Goal: Task Accomplishment & Management: Complete application form

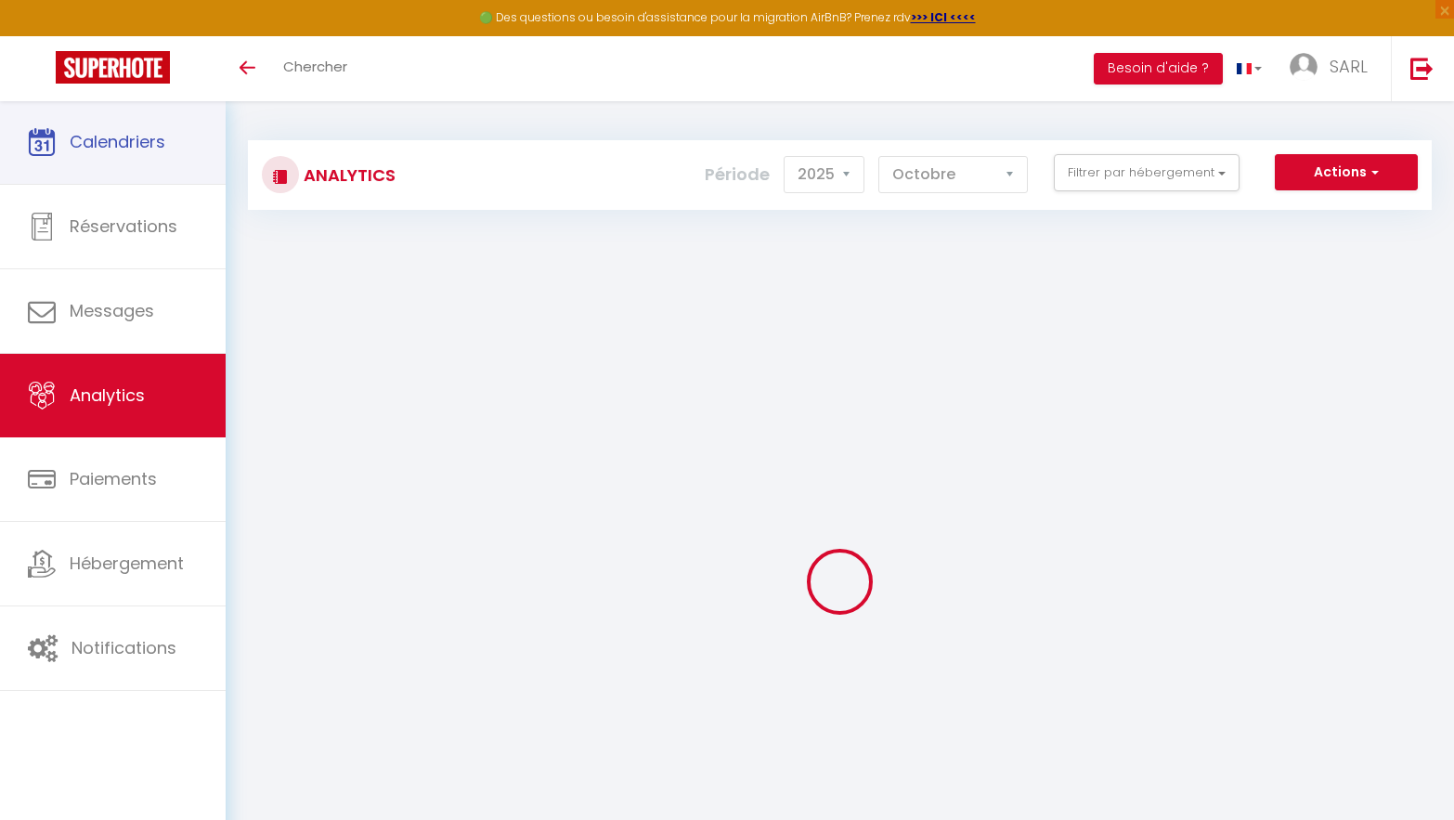
select select "2025"
select select "10"
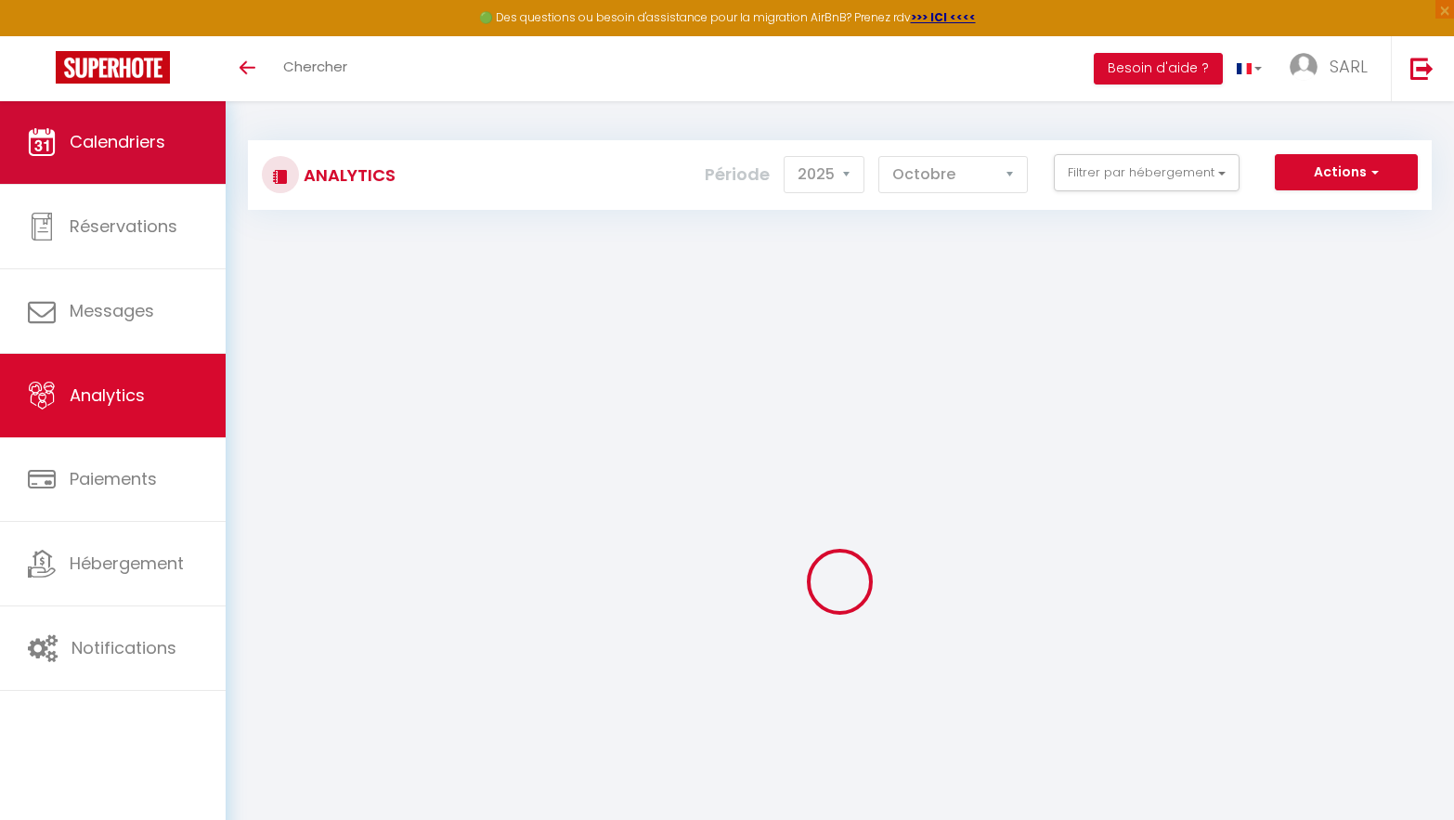
click at [123, 136] on span "Calendriers" at bounding box center [118, 141] width 96 height 23
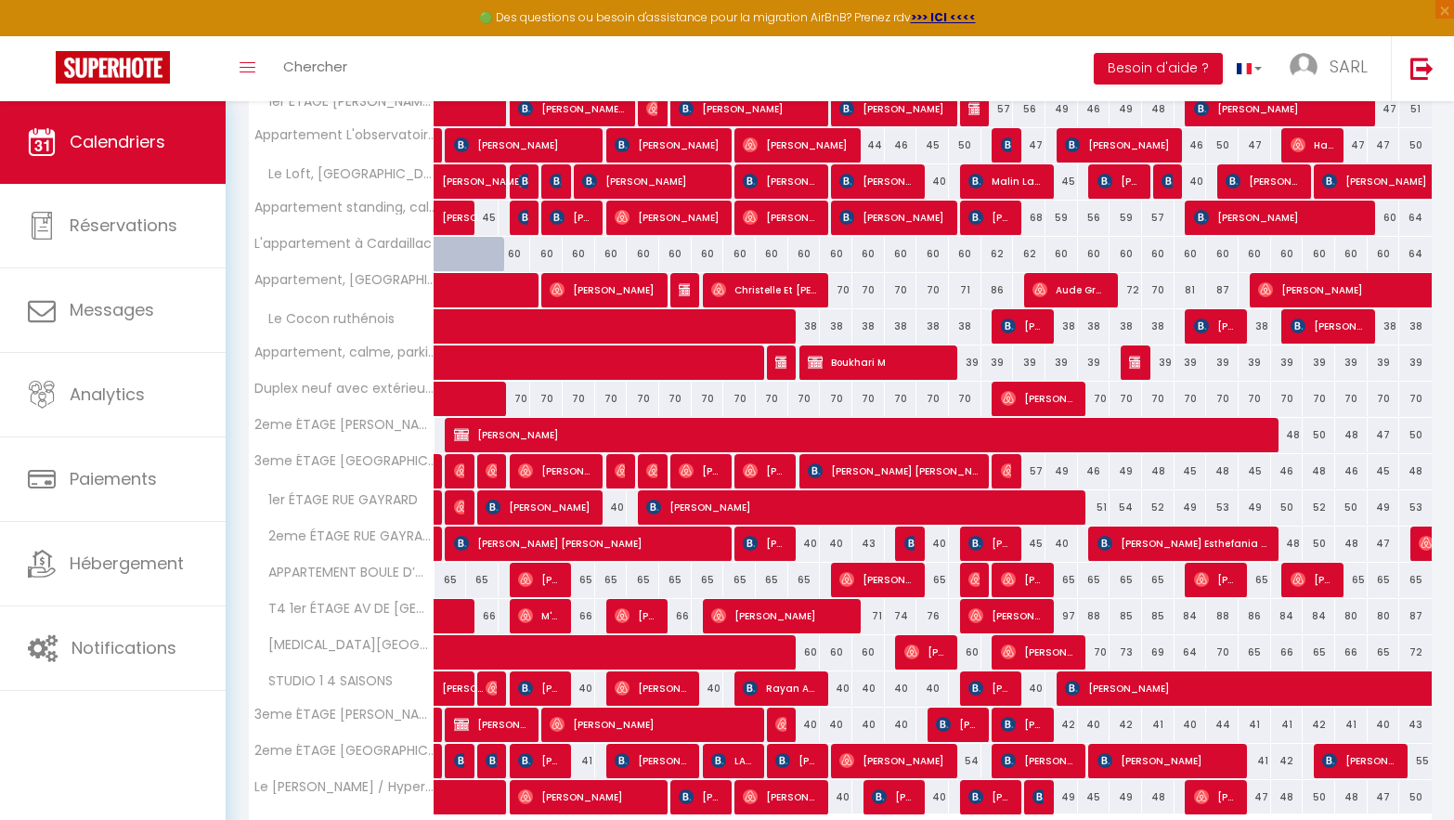
scroll to position [448, 0]
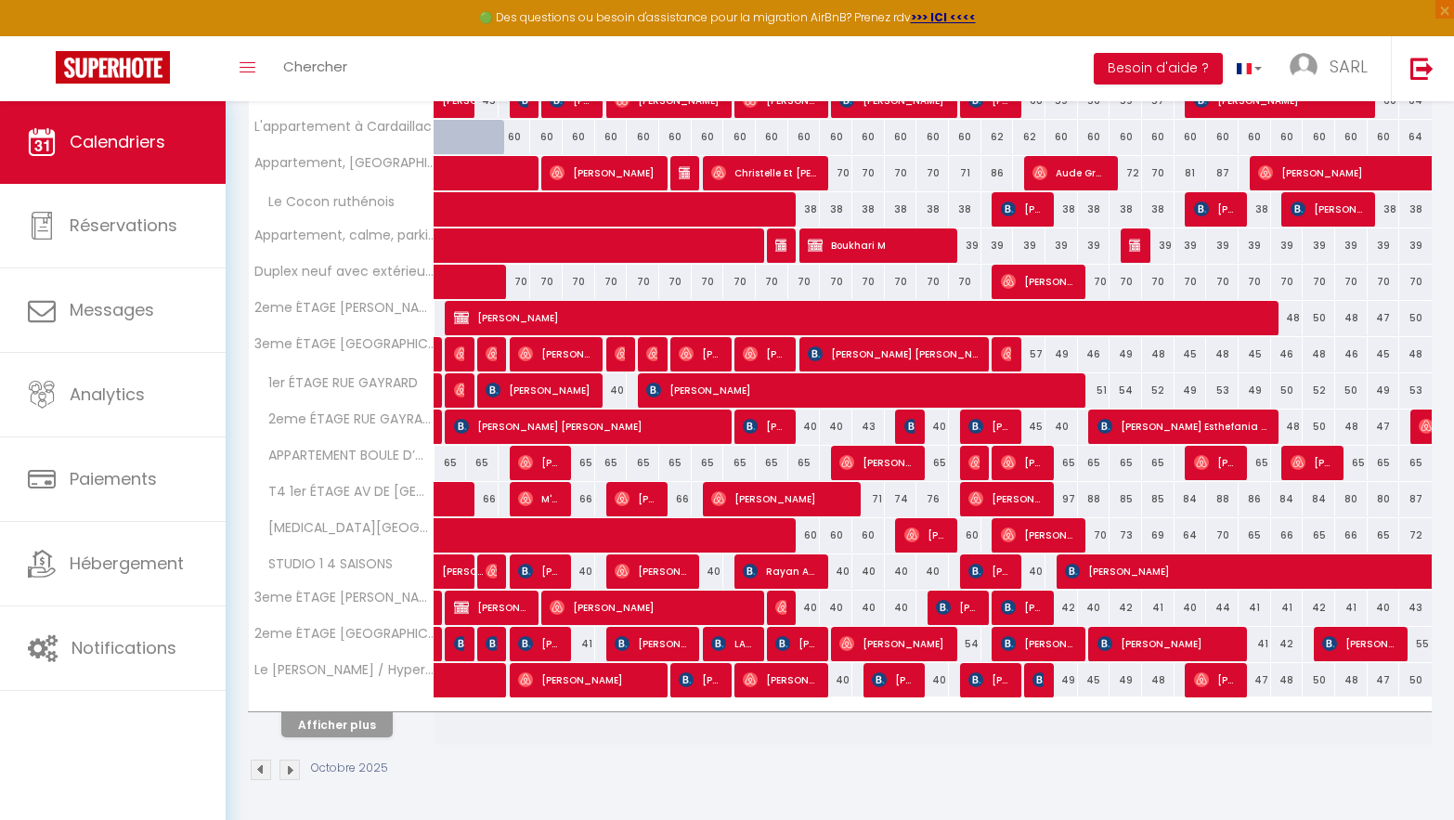
click at [323, 726] on button "Afficher plus" at bounding box center [336, 724] width 111 height 25
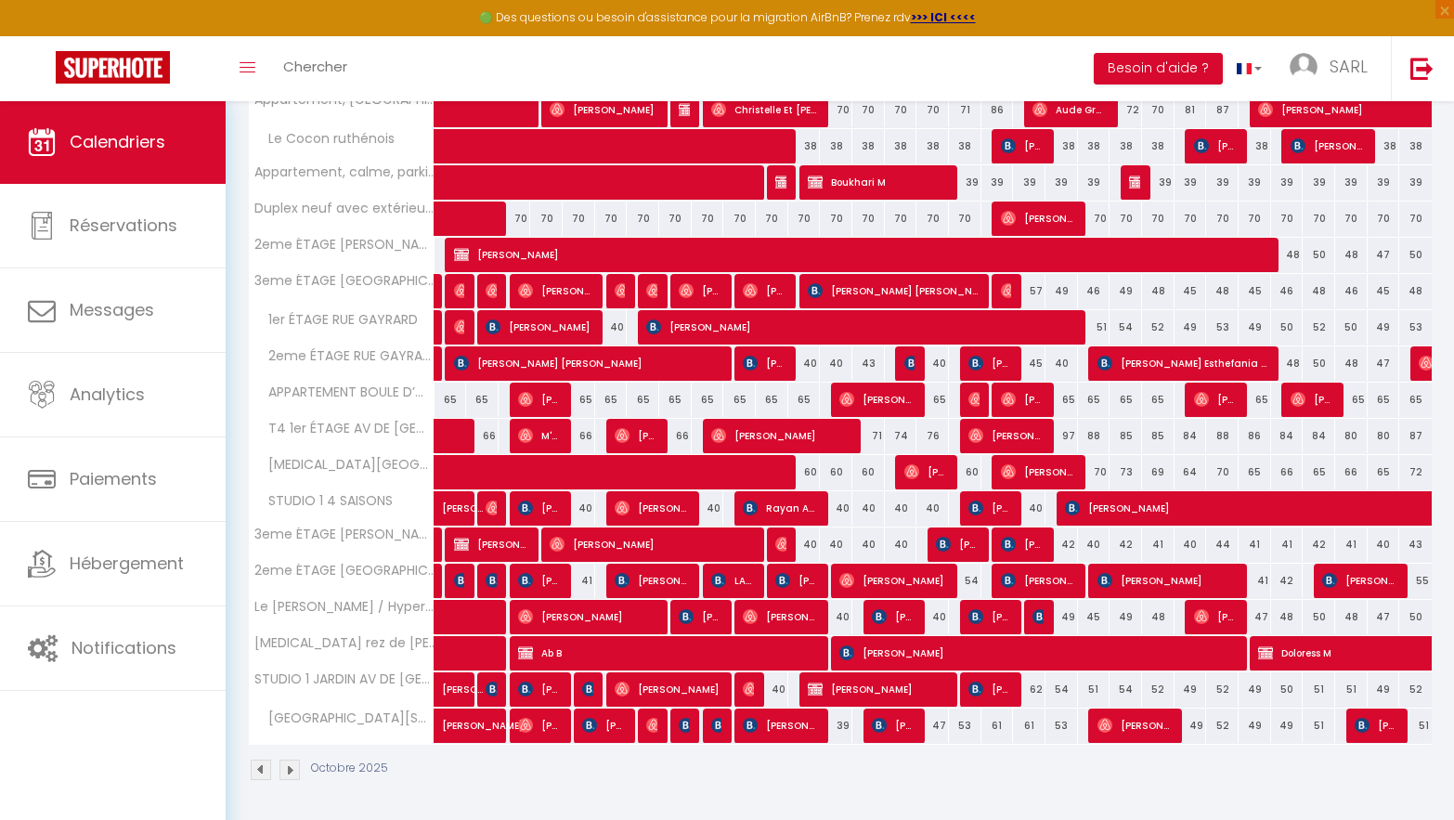
scroll to position [0, 0]
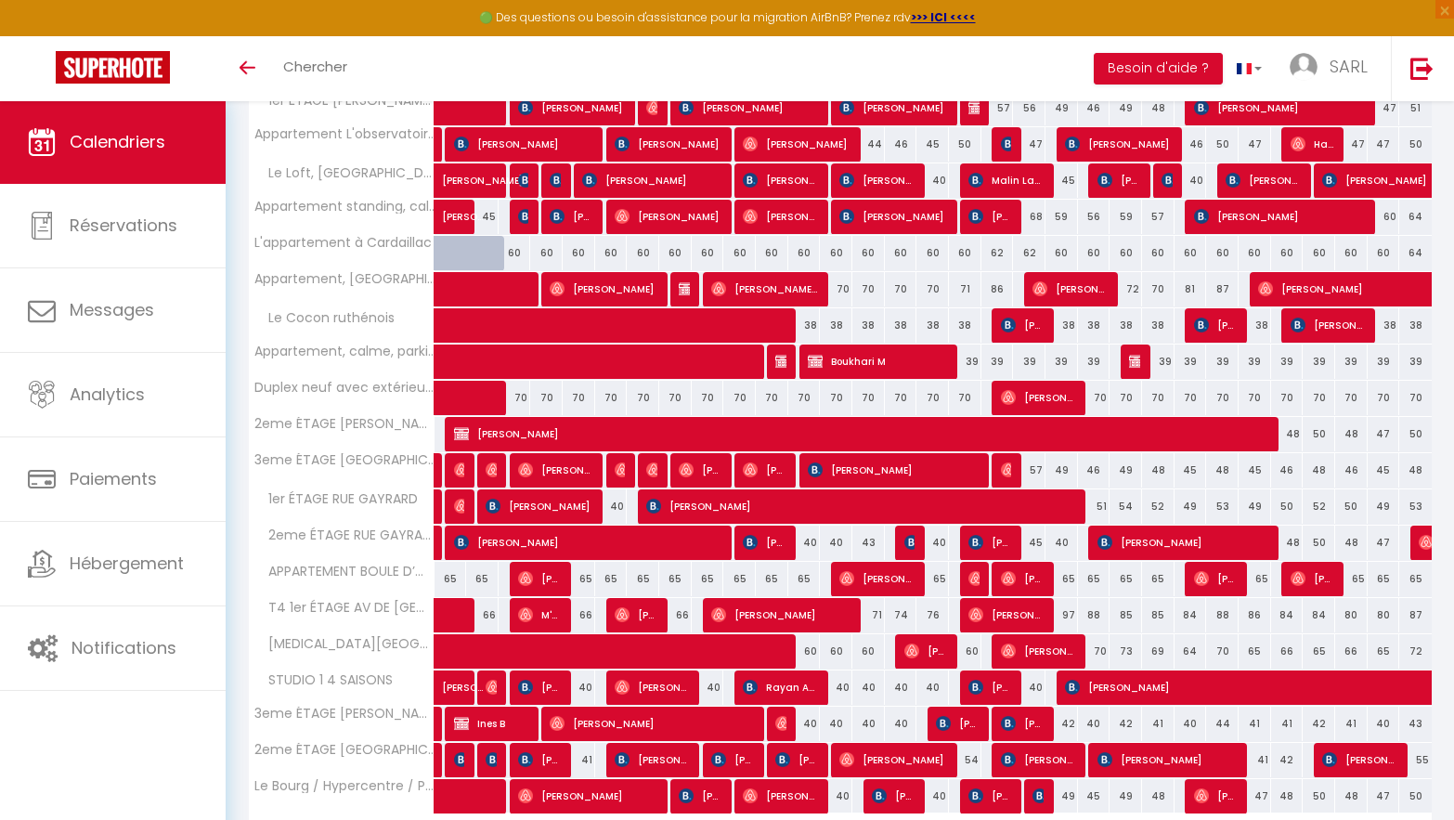
scroll to position [448, 0]
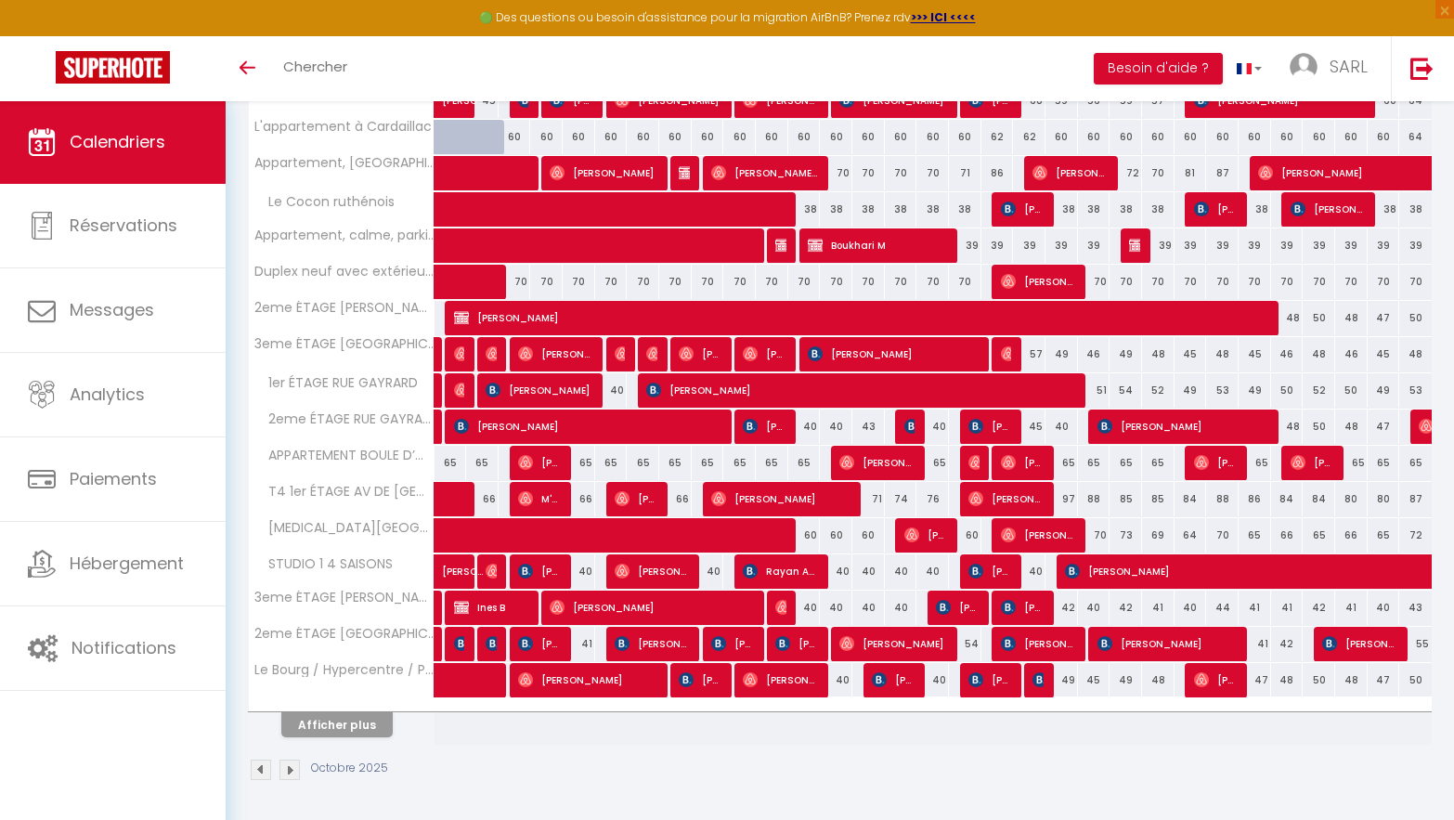
click at [339, 724] on button "Afficher plus" at bounding box center [336, 724] width 111 height 25
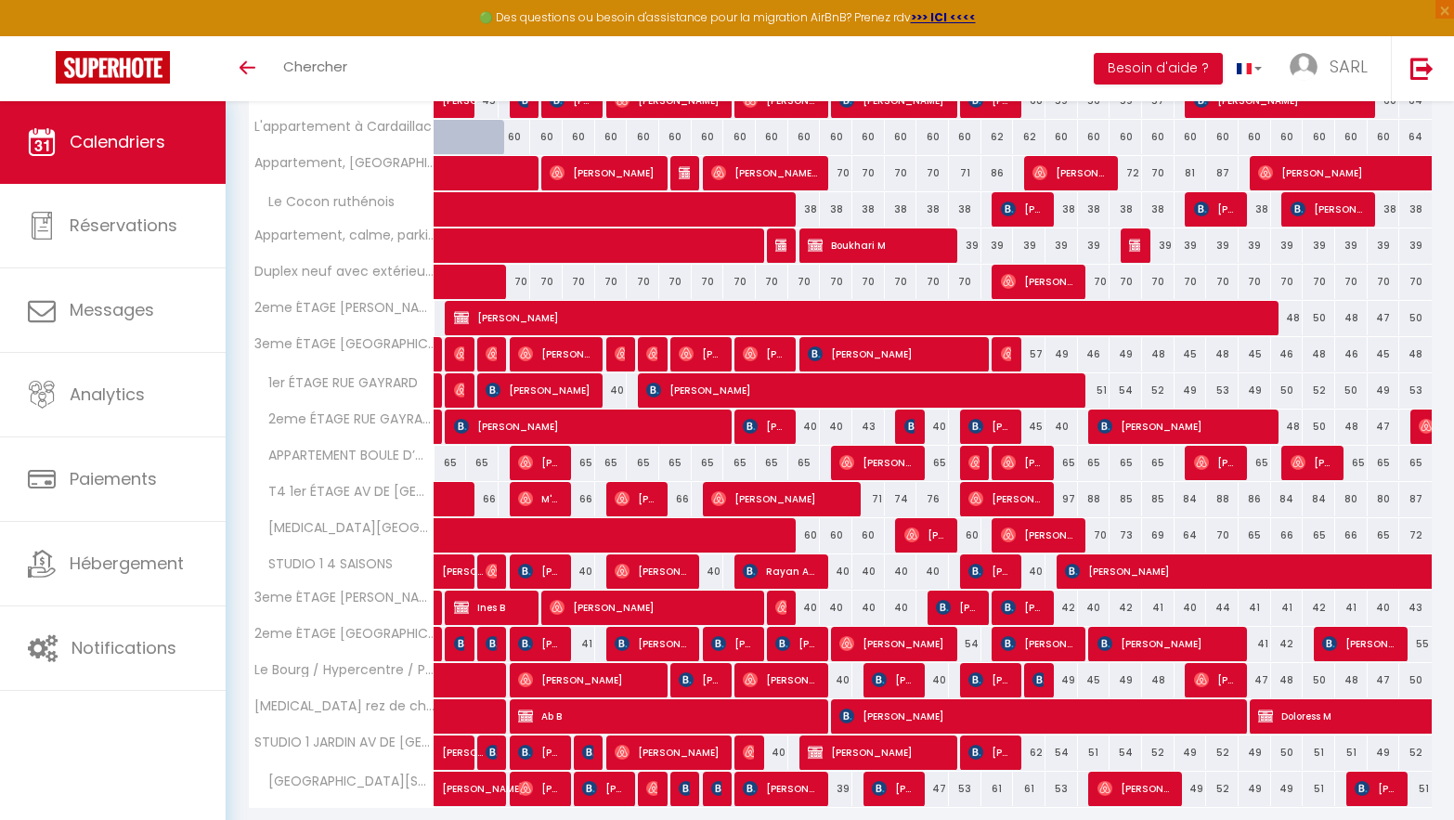
scroll to position [511, 0]
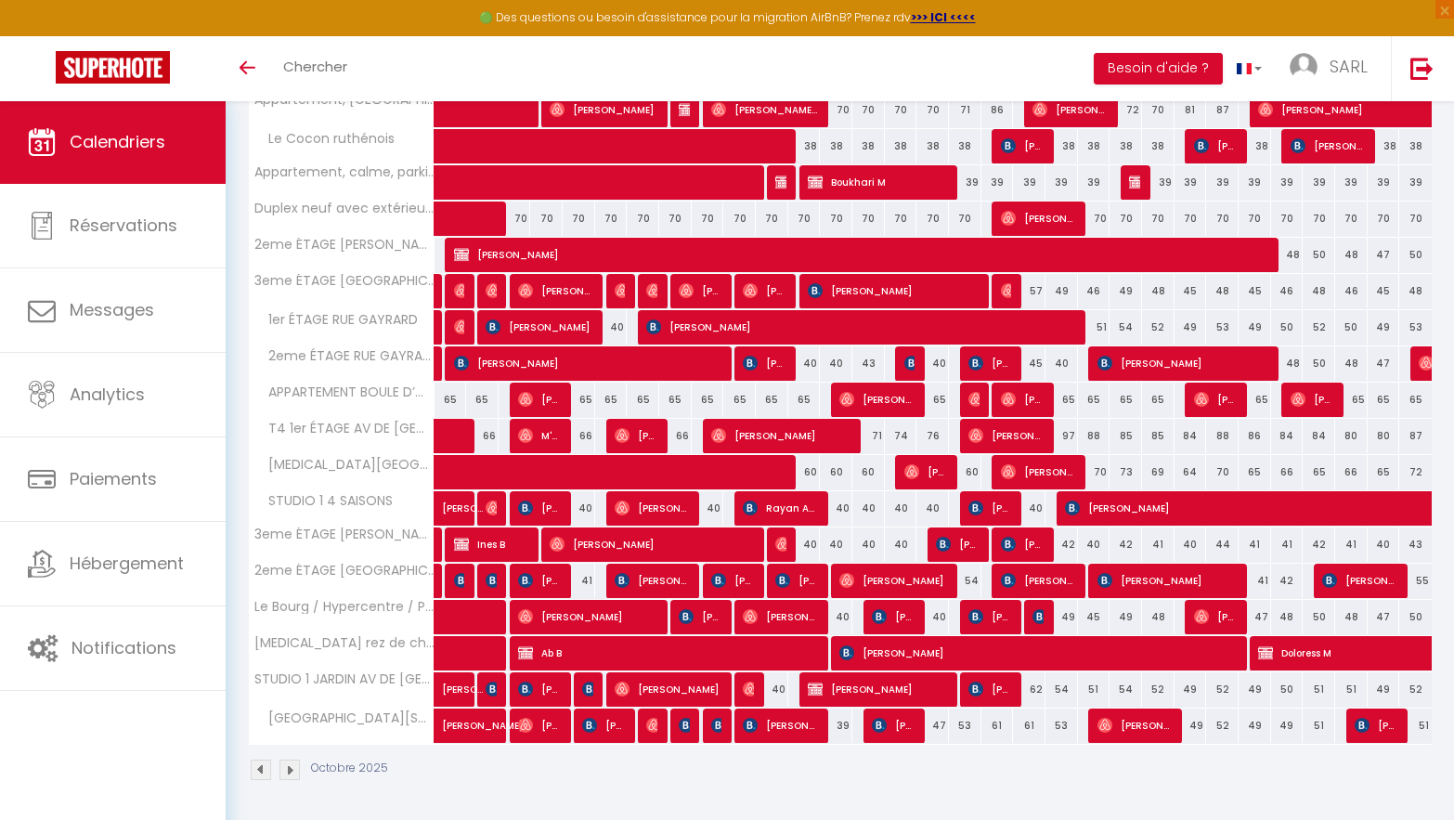
click at [718, 730] on img at bounding box center [718, 725] width 15 height 15
select select "OK"
select select "KO"
select select "0"
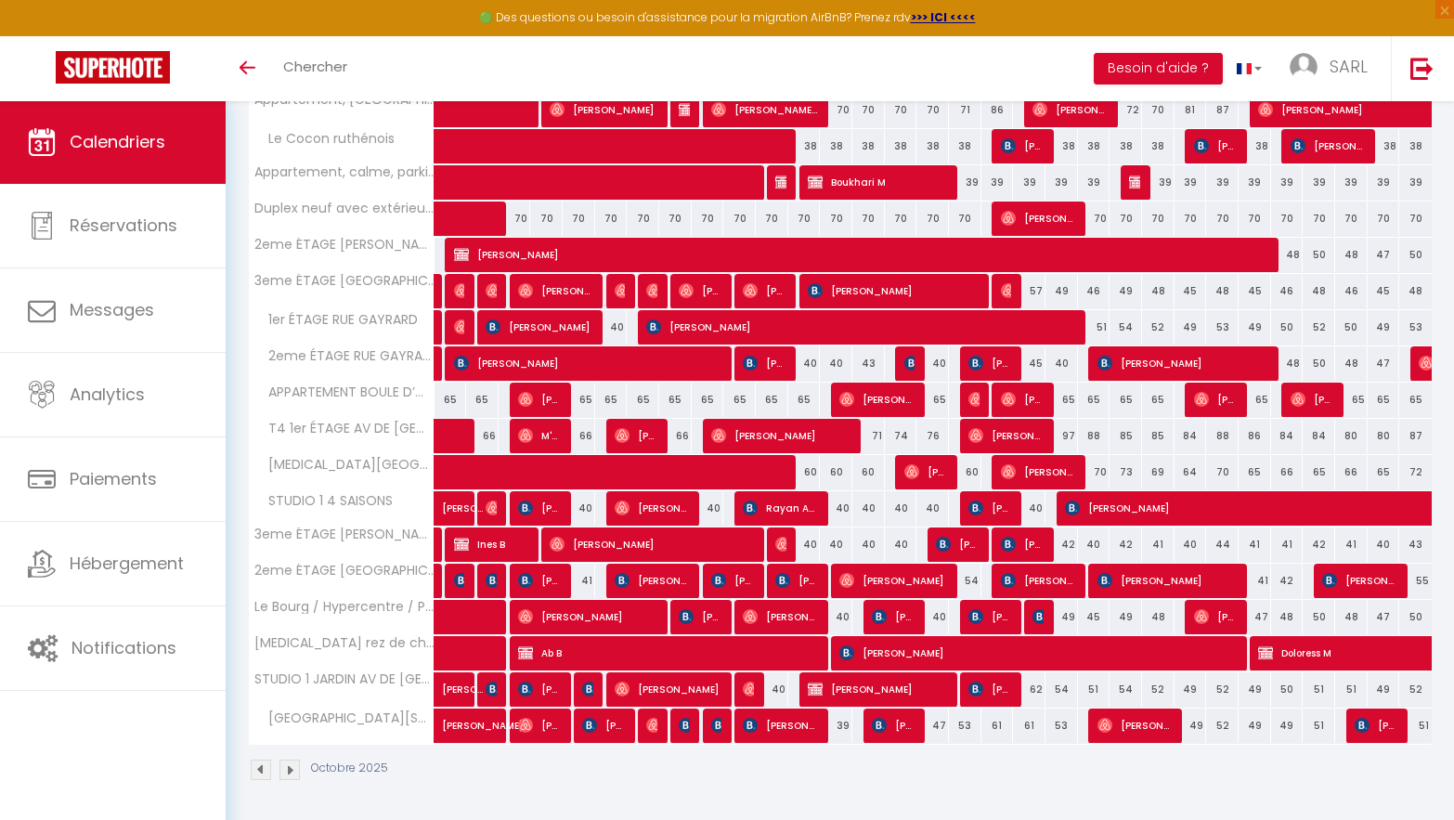
select select "1"
select select
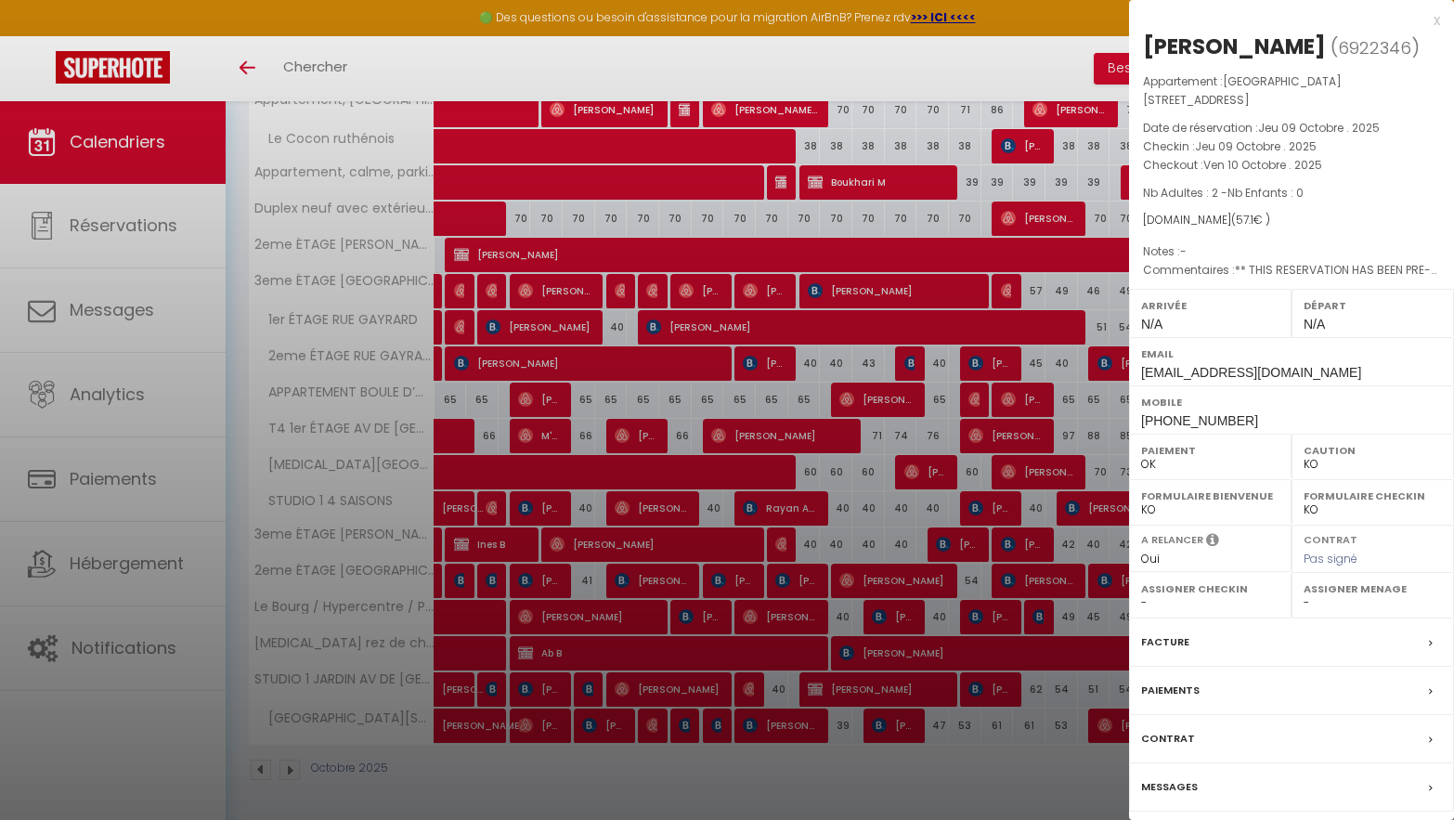
click at [712, 762] on div at bounding box center [727, 410] width 1454 height 820
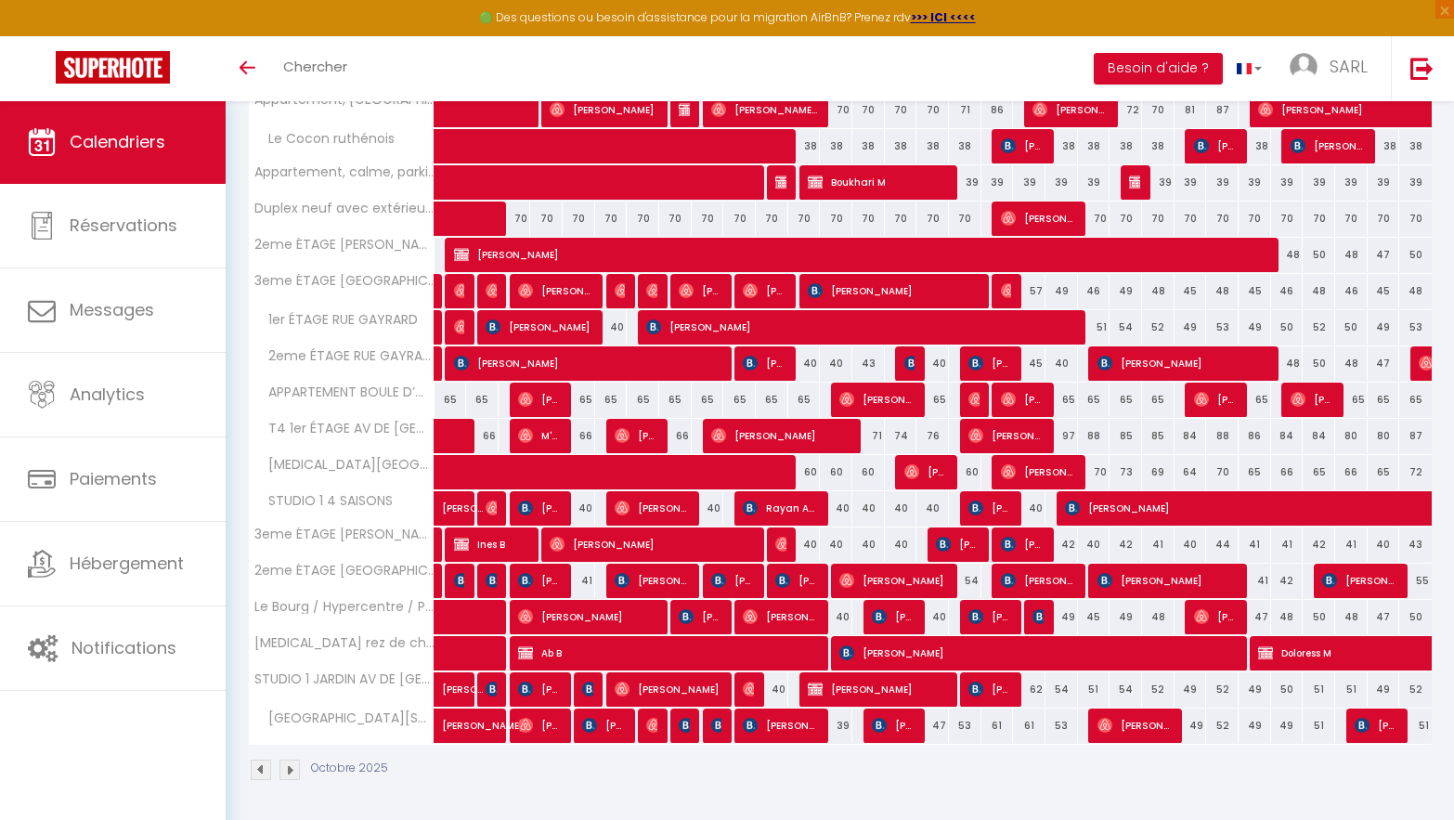
click at [587, 692] on img at bounding box center [589, 689] width 15 height 15
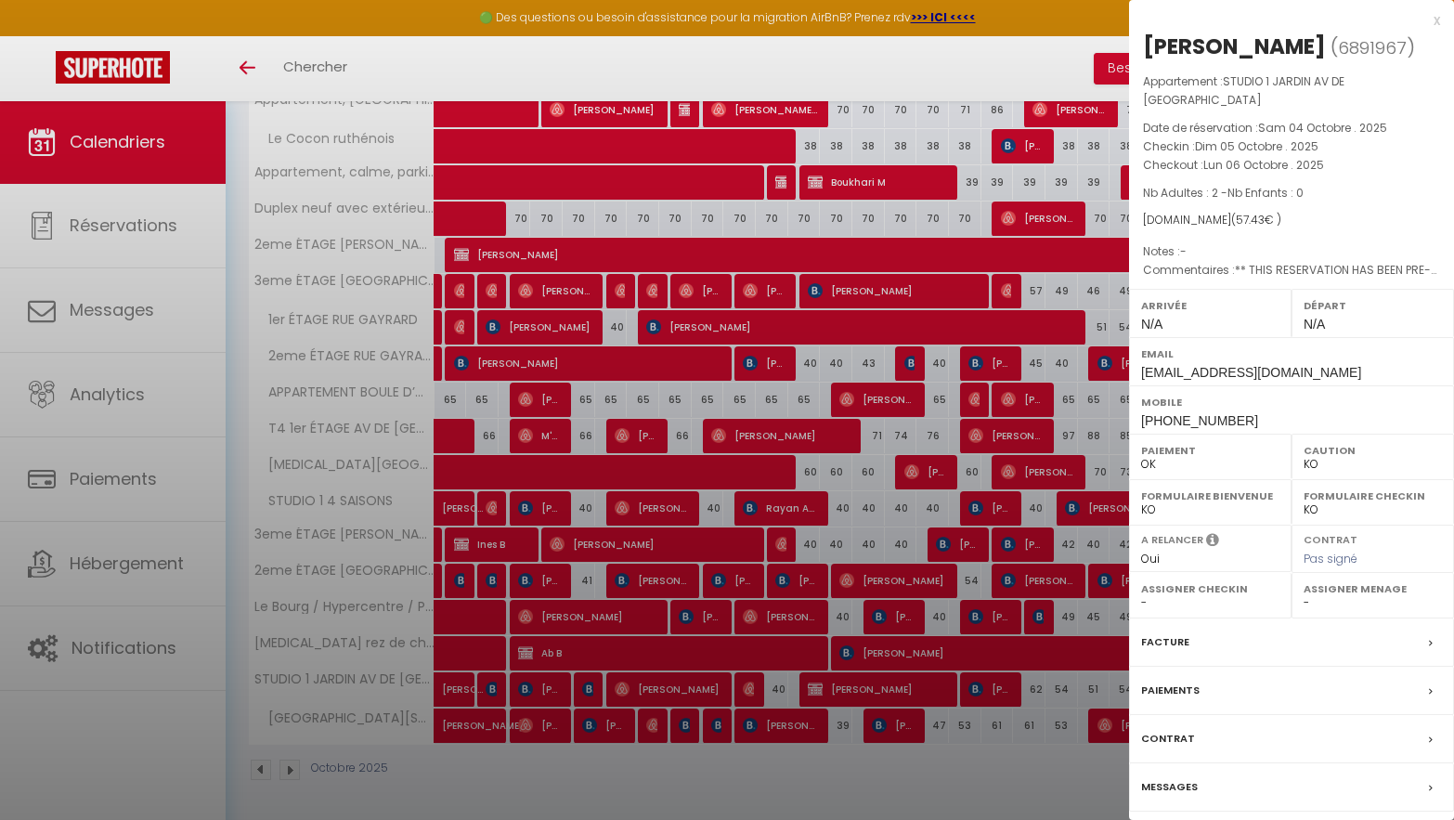
select select "8855"
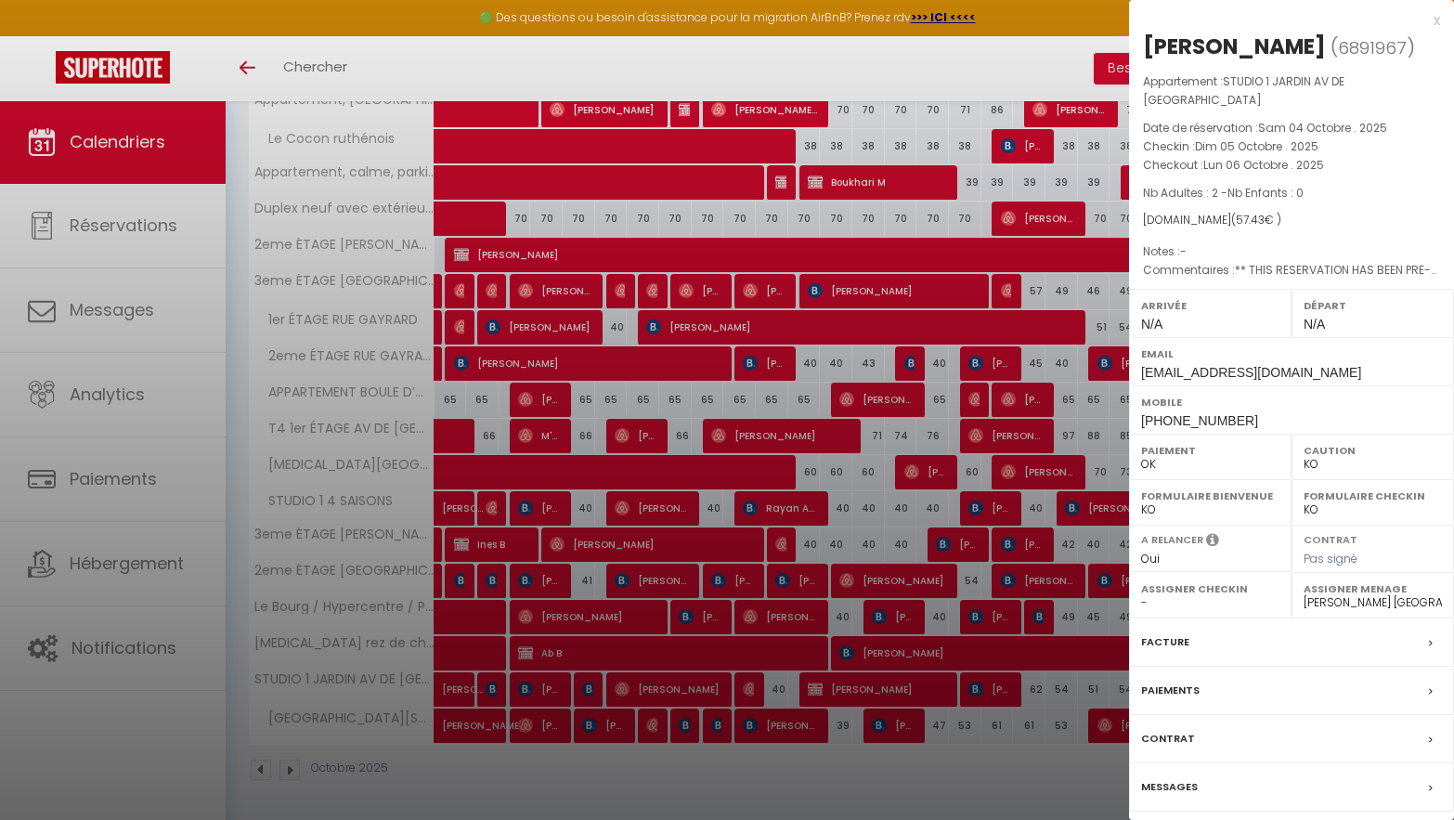
click at [778, 785] on div at bounding box center [727, 410] width 1454 height 820
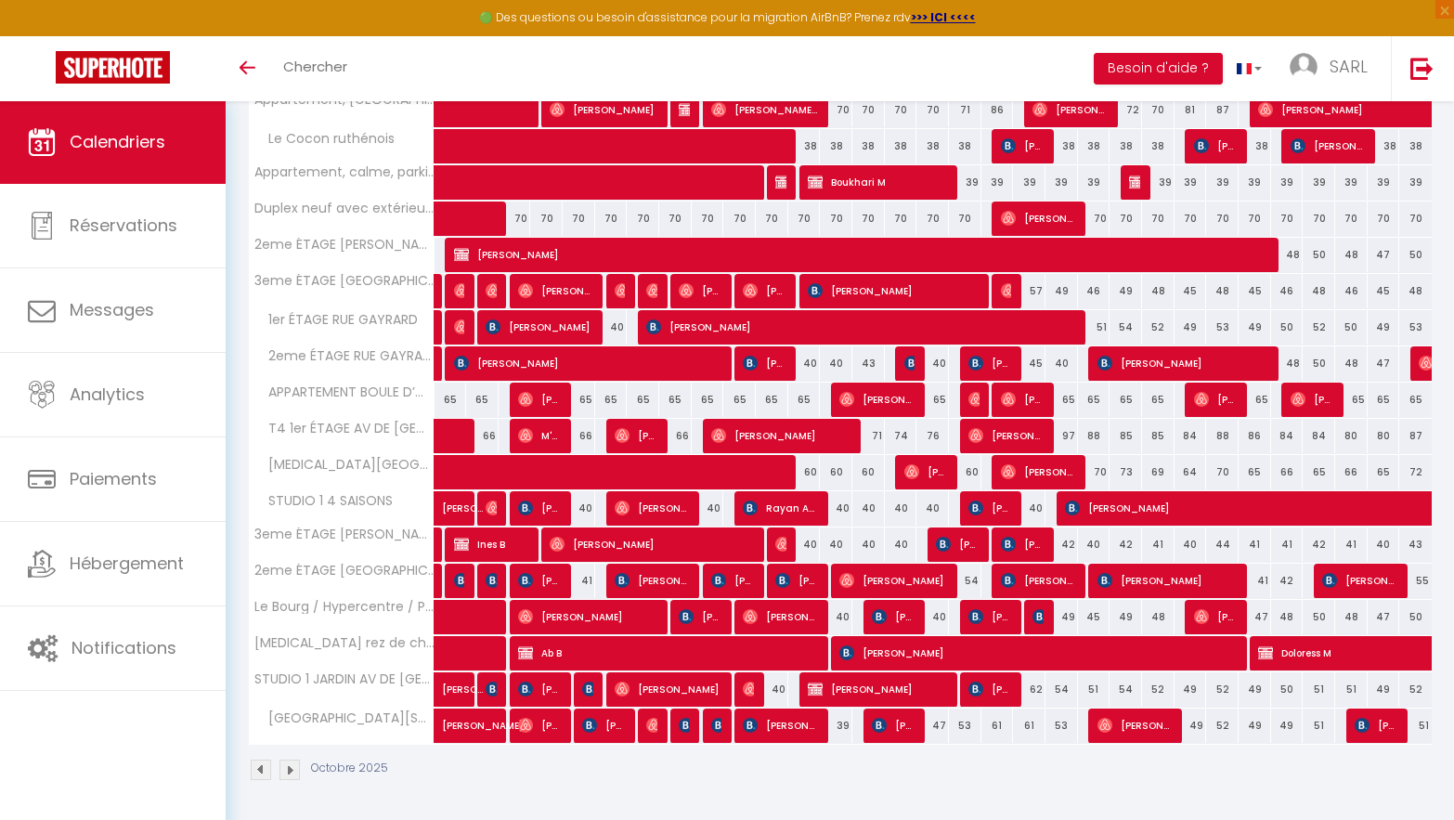
click at [691, 724] on div at bounding box center [684, 725] width 32 height 35
click at [685, 727] on img at bounding box center [686, 725] width 15 height 15
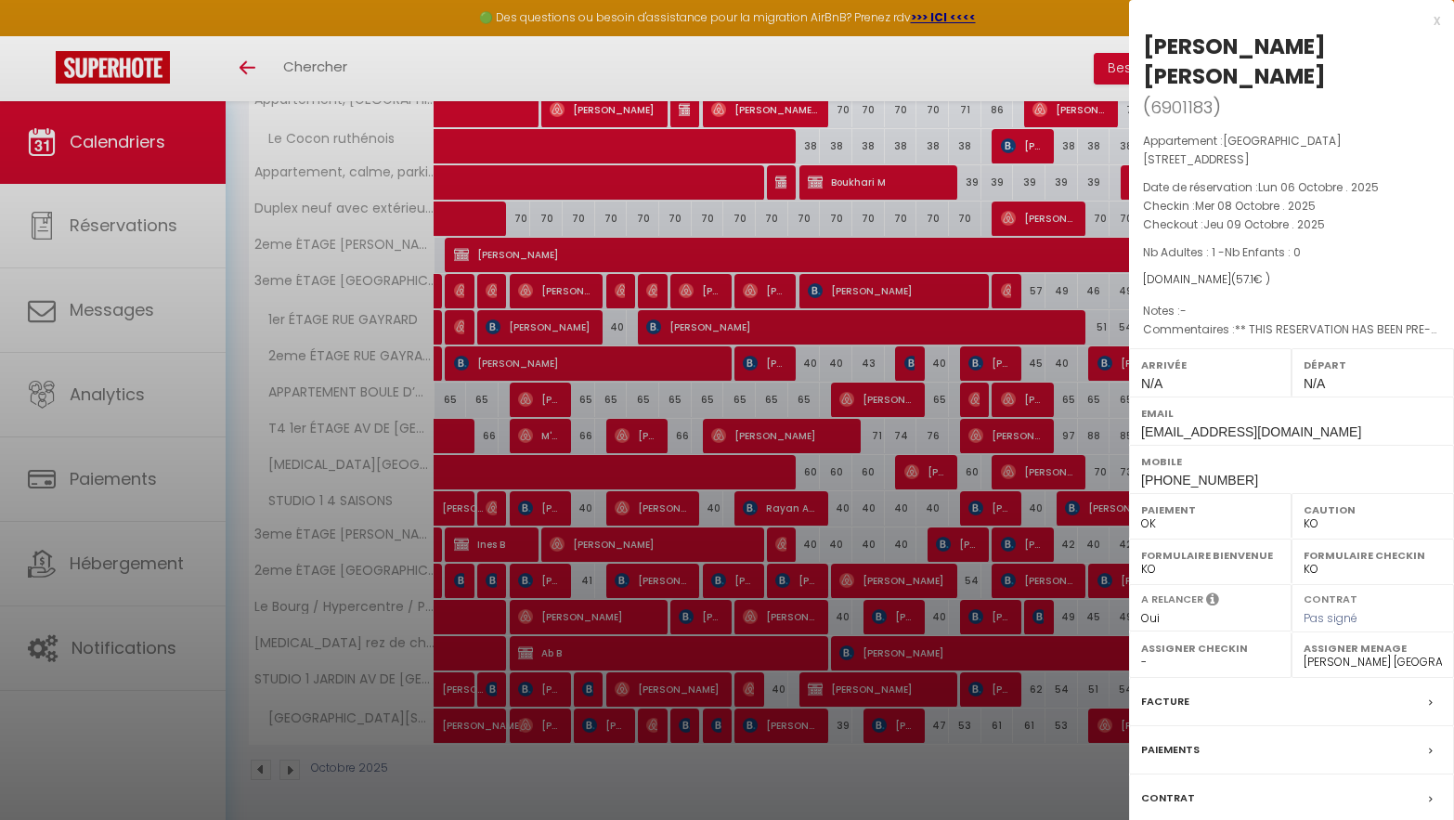
click at [1173, 692] on label "Facture" at bounding box center [1165, 701] width 48 height 19
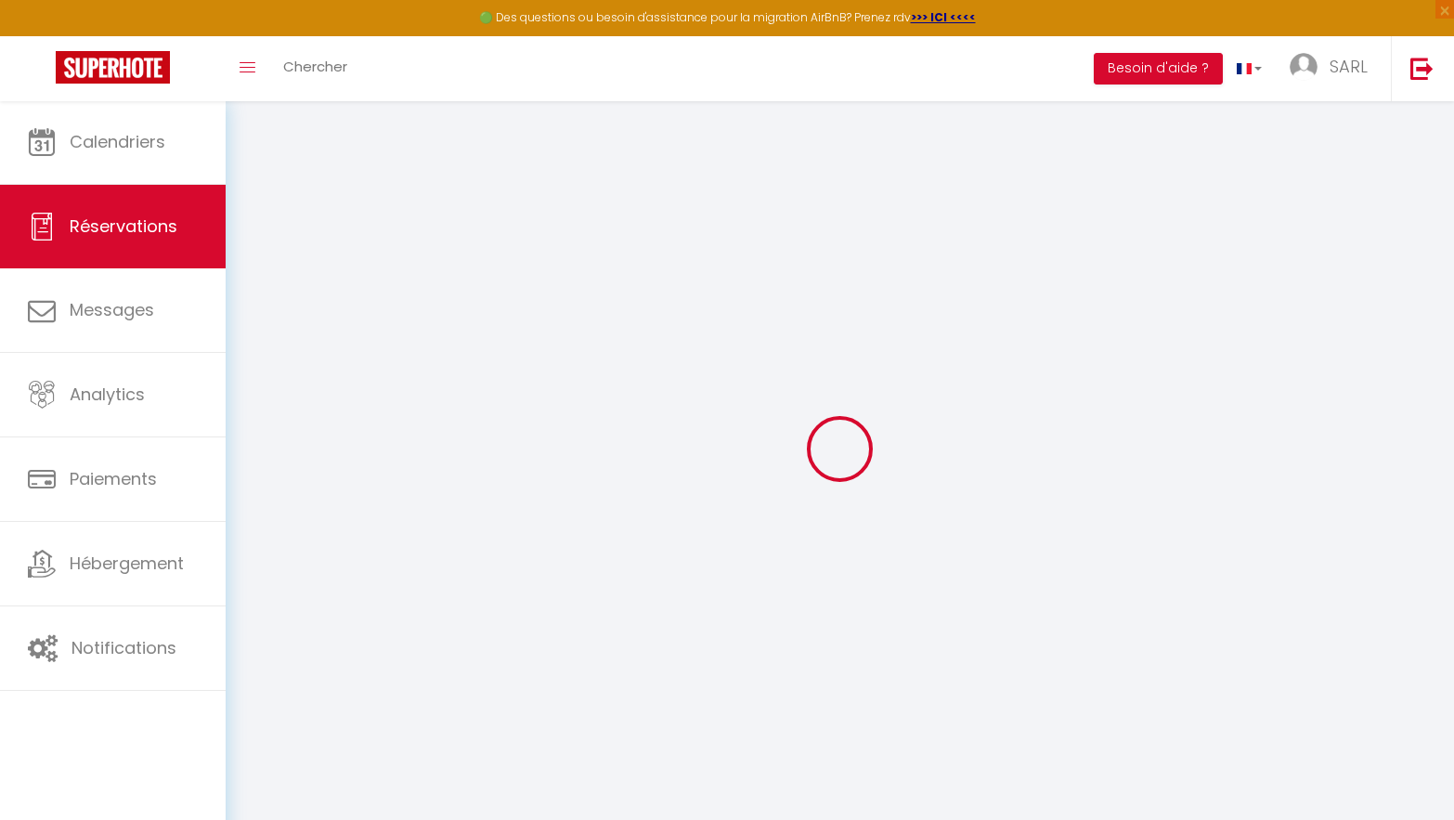
type input "Jacky"
type input "SOURICE Emmanuel"
type input "jemman.598980@guest.booking.com"
type input "+33616384451"
type input "."
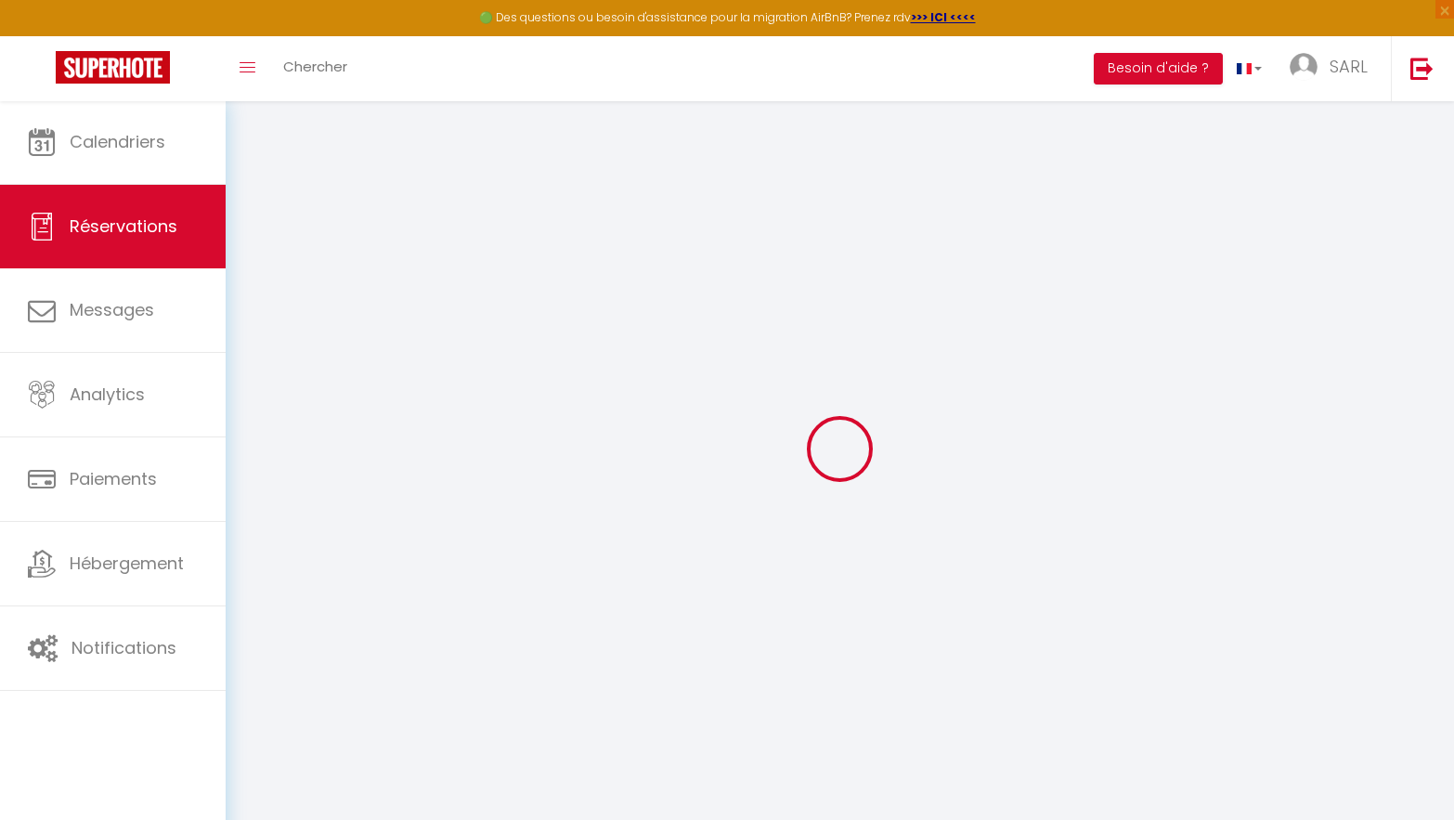
select select "FR"
type input "3"
type input "5"
type input "9.52"
type input "0.8"
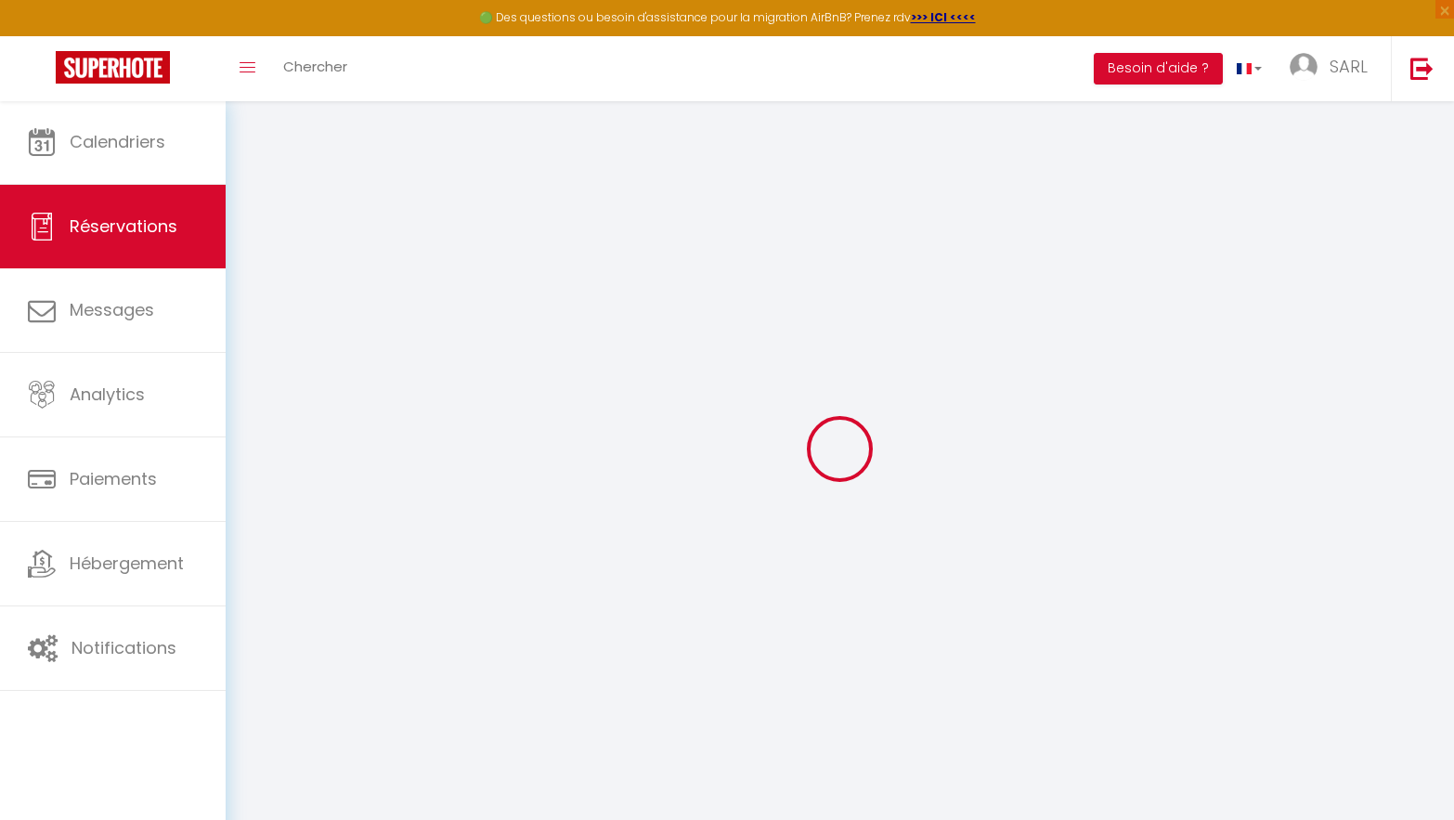
select select "20211"
select select "1"
select select
type input "1"
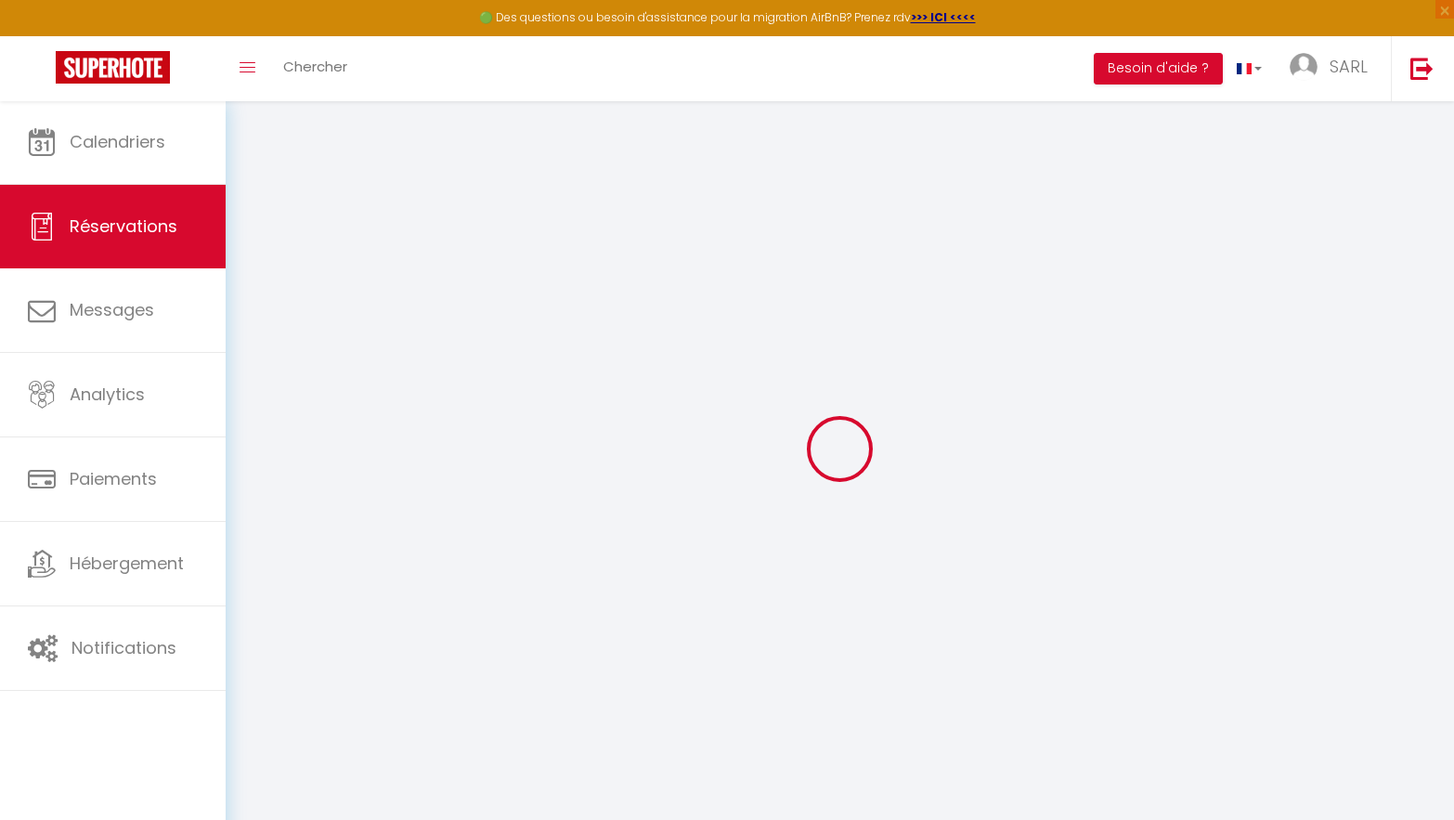
select select "12"
select select
type input "30.01"
checkbox input "false"
type input "0"
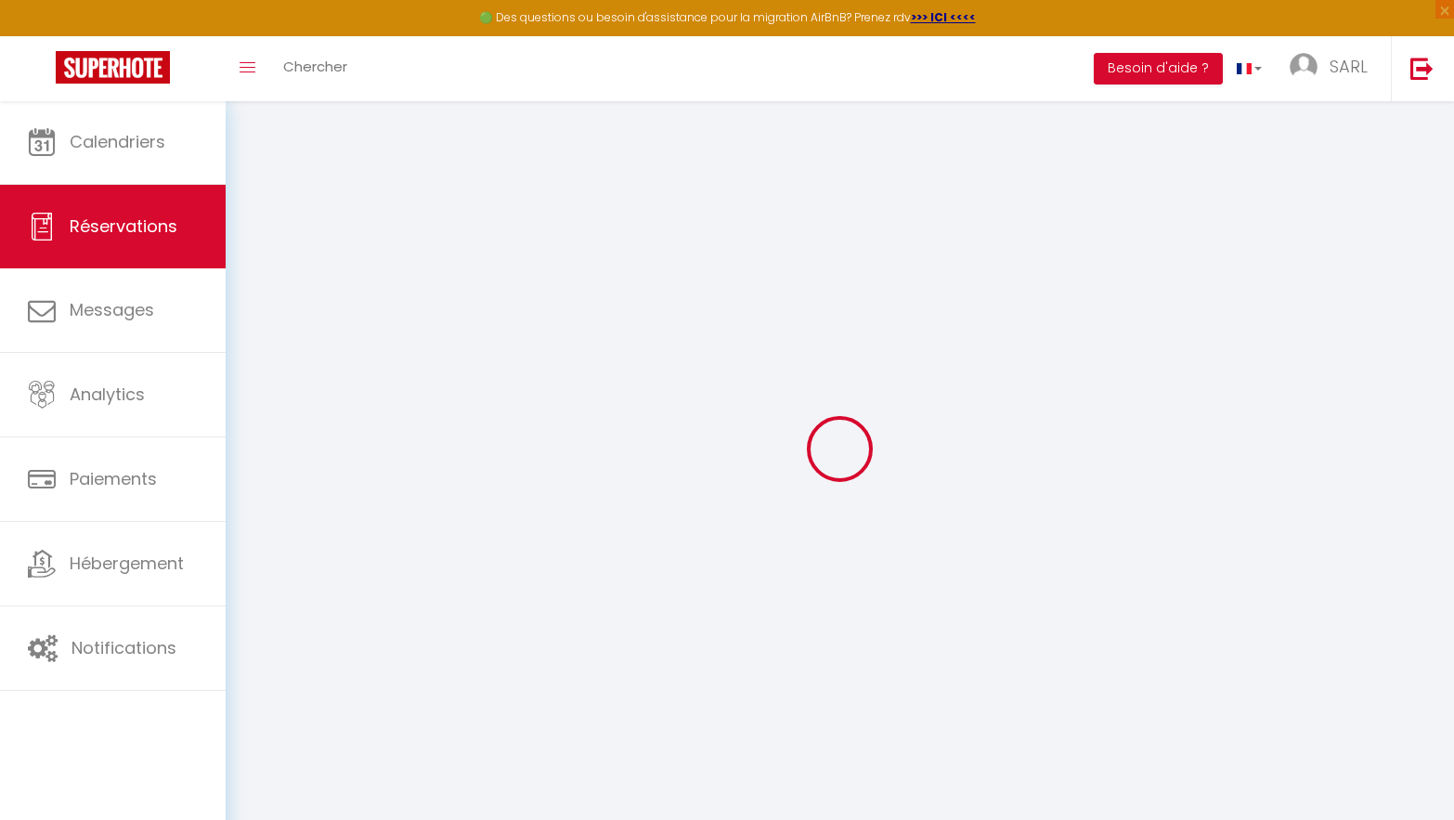
select select "2"
type input "0"
select select
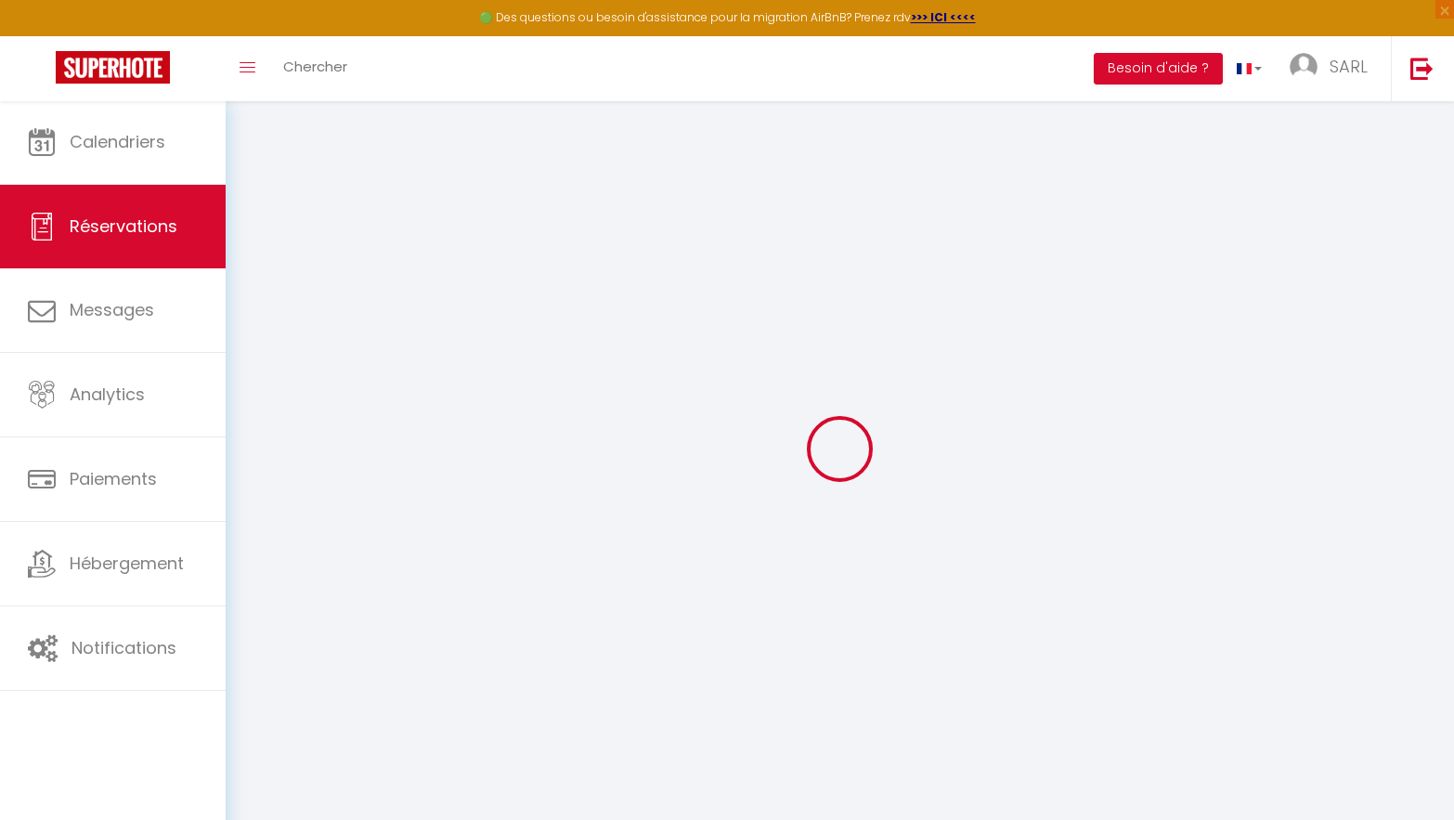
select select
select select "14"
checkbox input "false"
select select
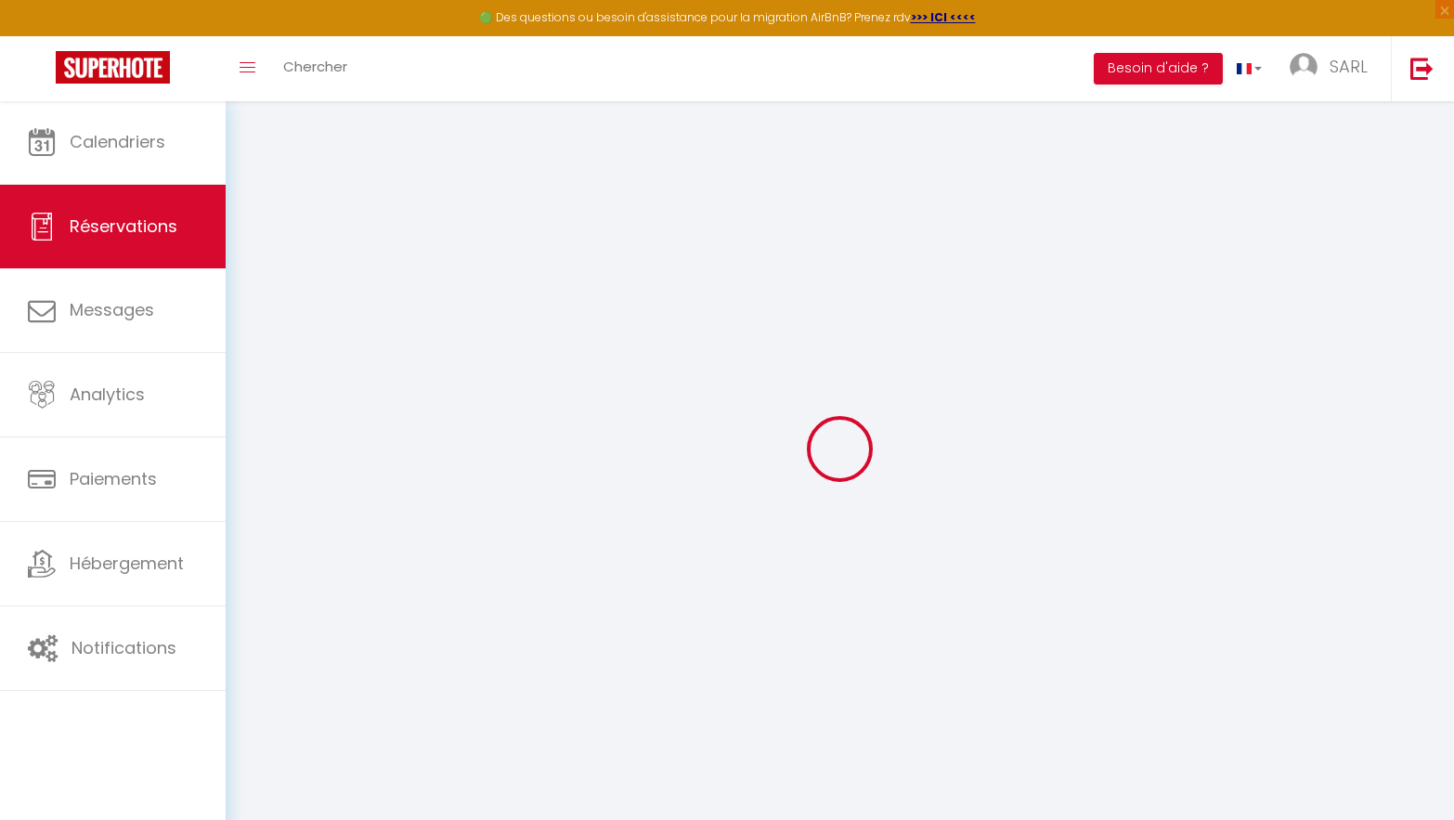
checkbox input "false"
select select
checkbox input "false"
type textarea "** THIS RESERVATION HAS BEEN PRE-PAID ** Bonjour, merci de m'envoyer à mon adre…"
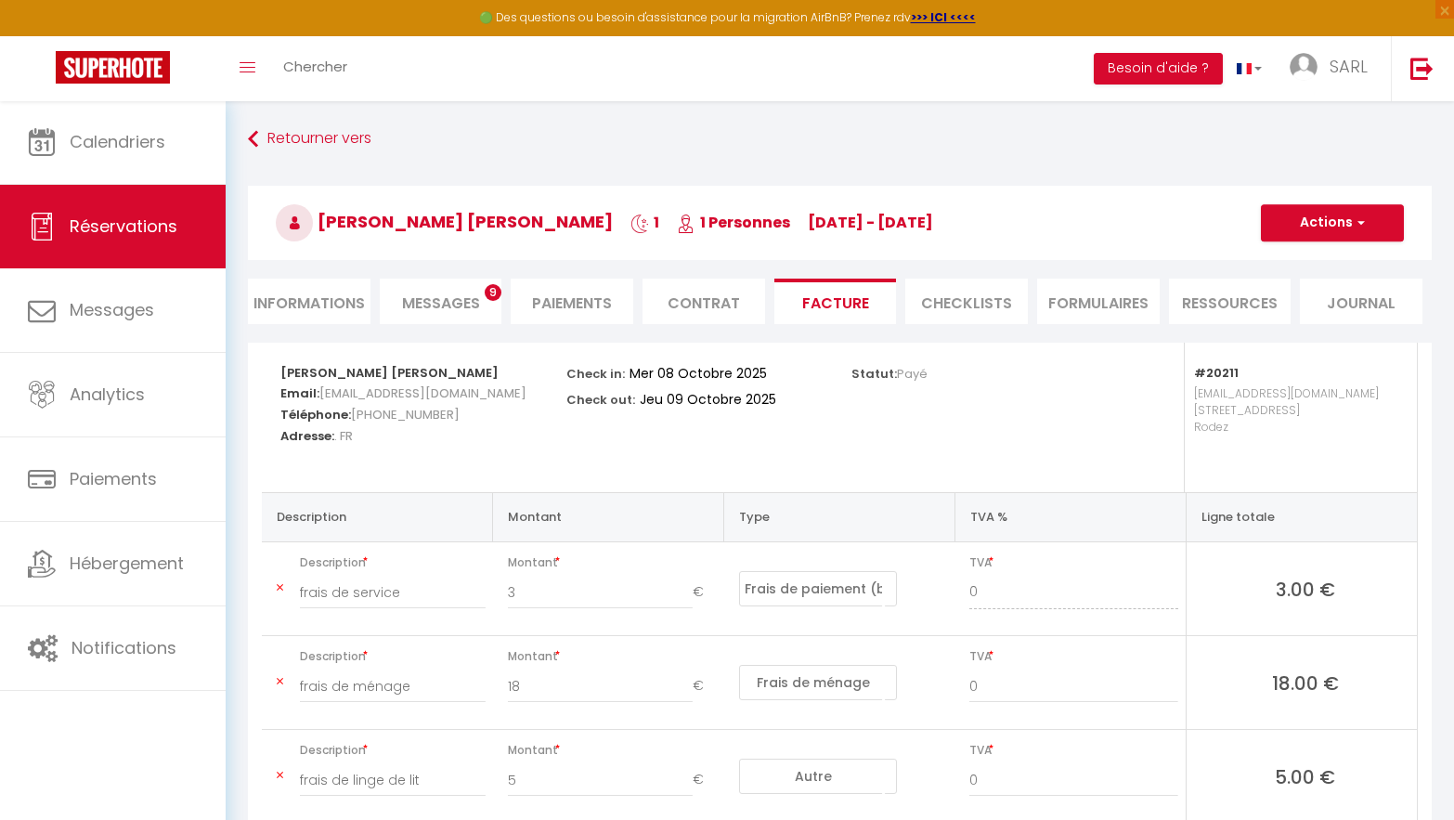
scroll to position [160, 0]
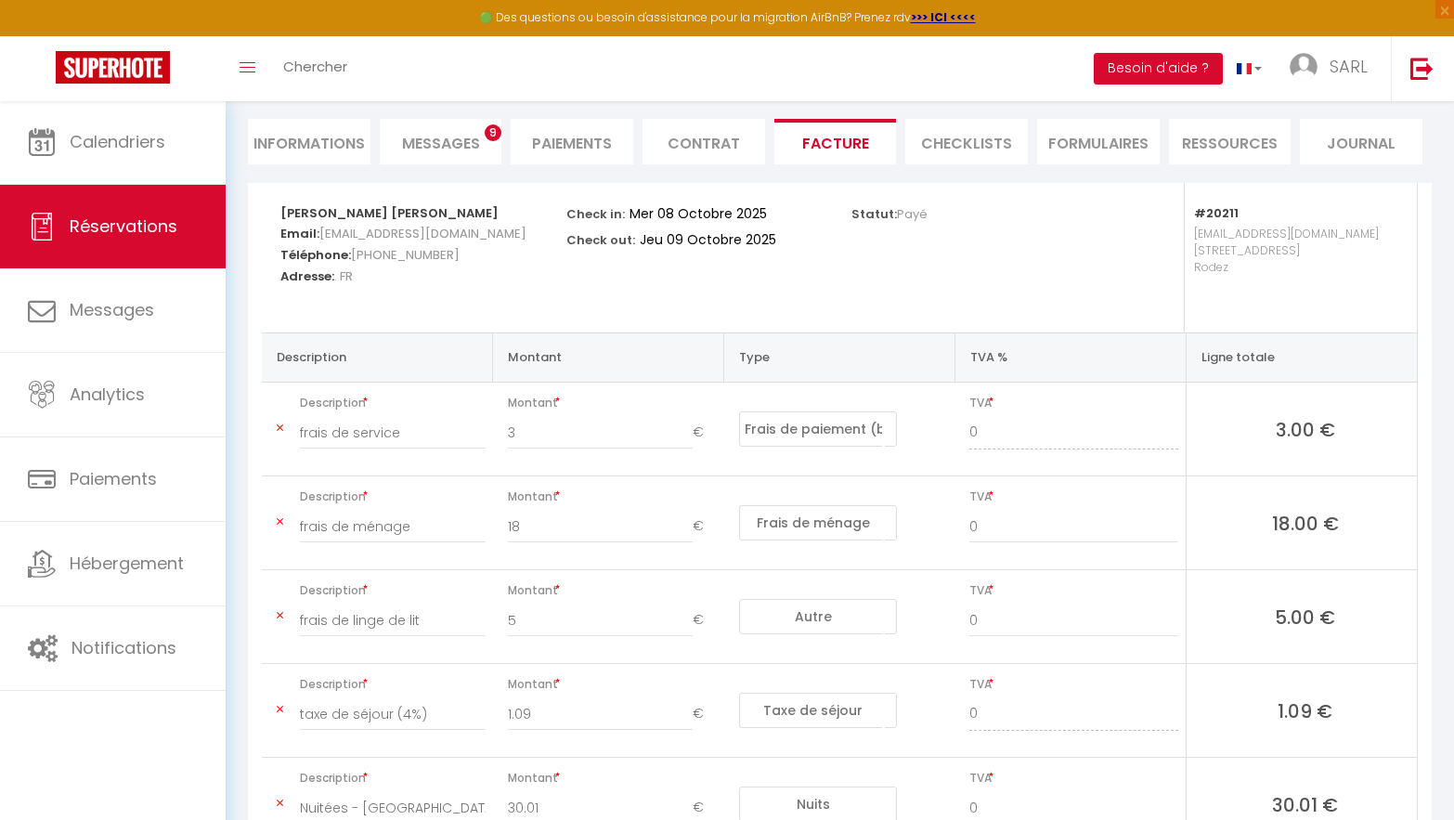
click at [1006, 497] on span "TVA" at bounding box center [1073, 497] width 208 height 26
click at [1008, 543] on div "0" at bounding box center [1073, 536] width 233 height 52
click at [1006, 518] on input "0" at bounding box center [1073, 526] width 208 height 33
type input "10"
click at [1004, 620] on input "0" at bounding box center [1073, 620] width 208 height 33
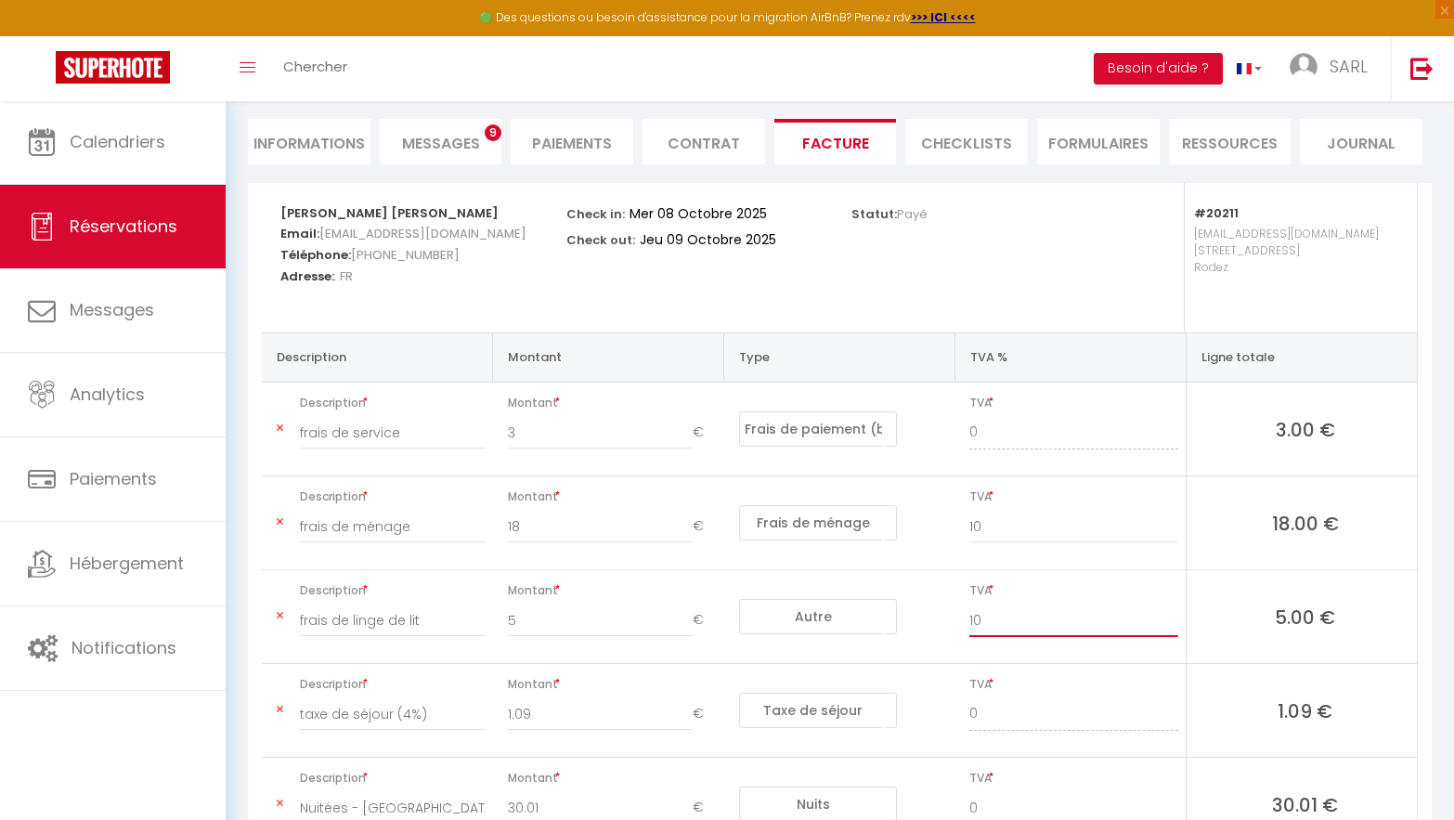
scroll to position [288, 0]
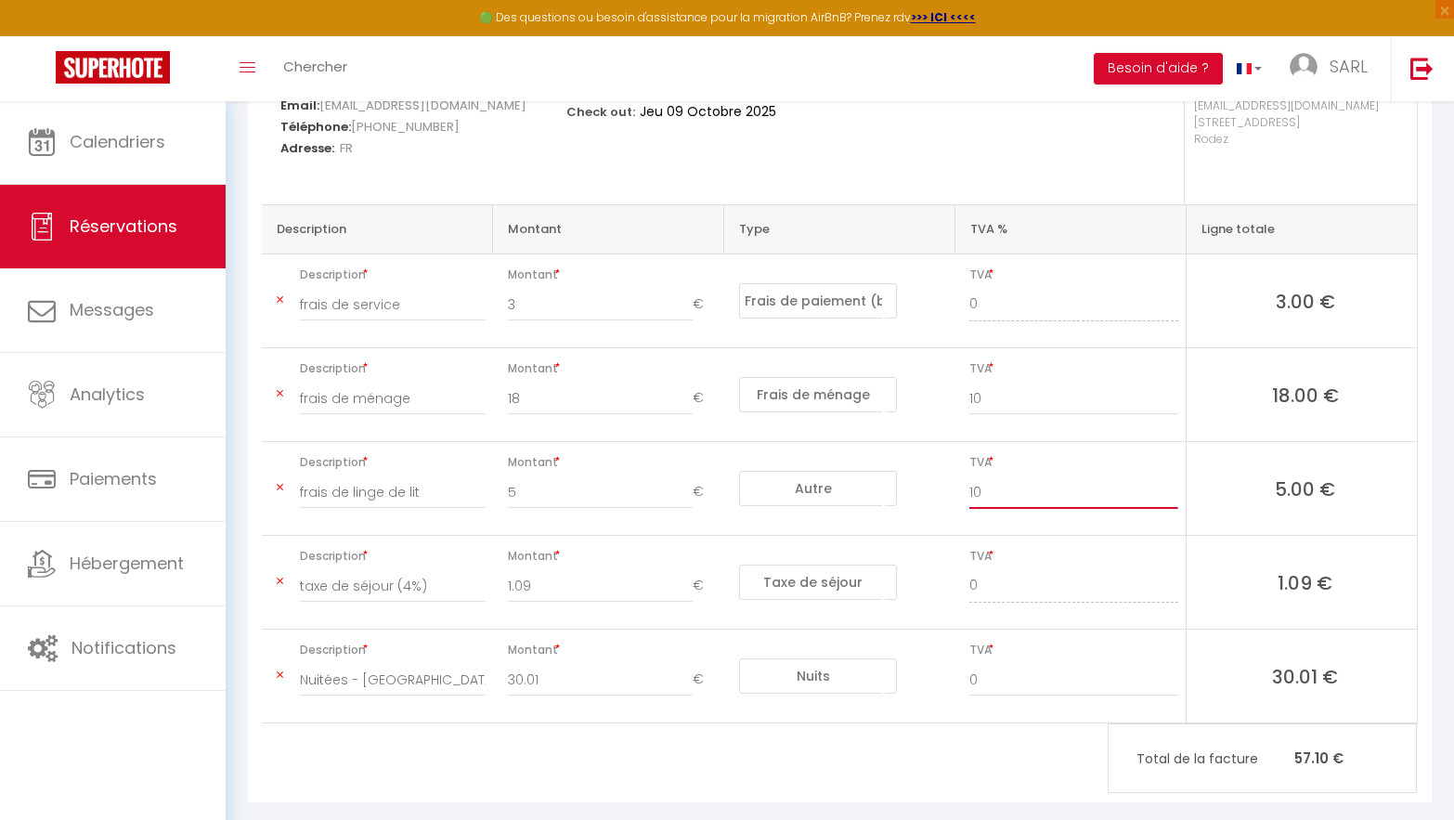
type input "10"
click at [1008, 684] on input "0" at bounding box center [1073, 679] width 208 height 33
type input "10"
click at [920, 660] on td "Nuits Frais de ménage Taxe de séjour Autre Frais de service hôte Frais de paiem…" at bounding box center [839, 677] width 231 height 94
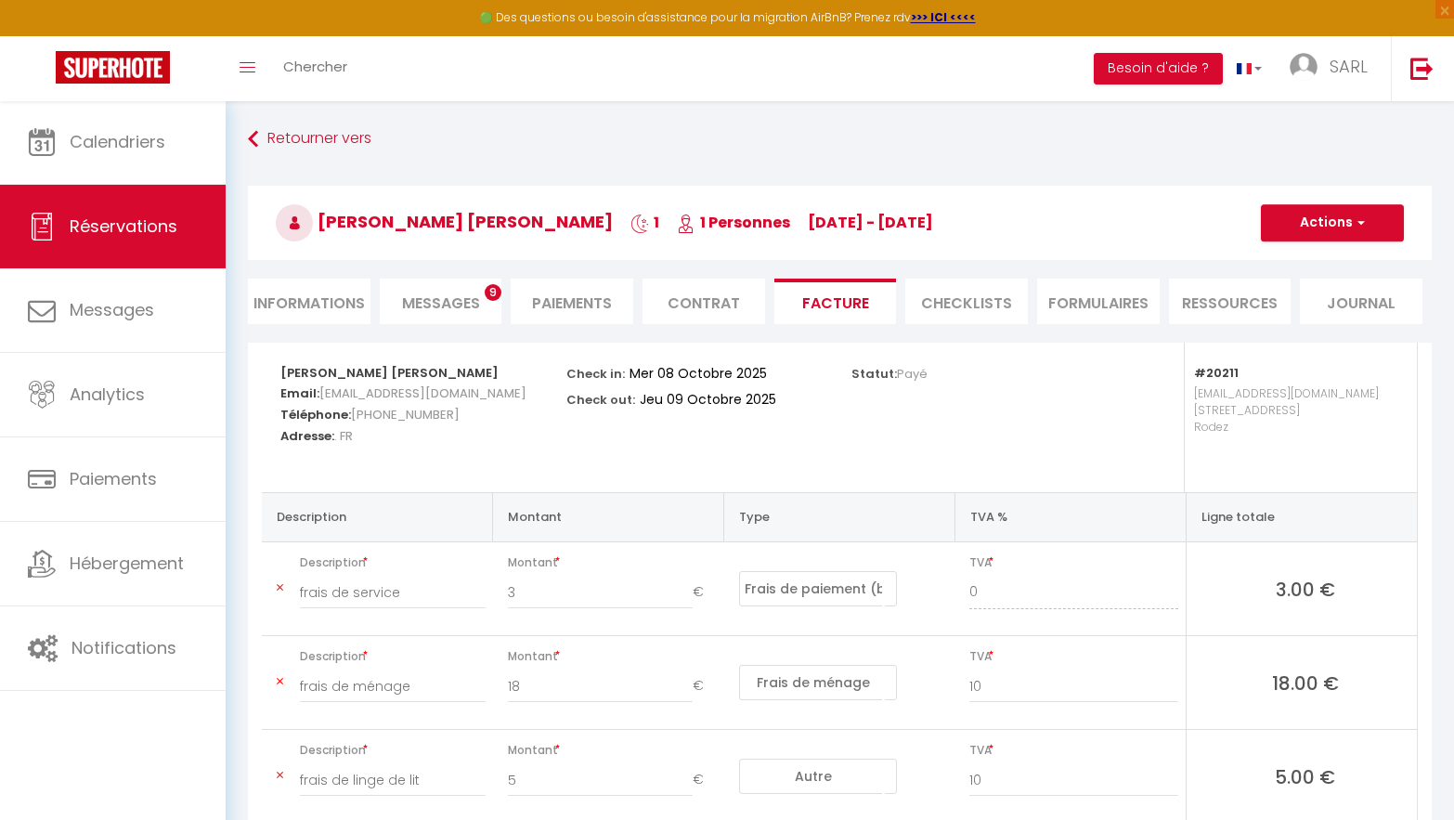
click at [1332, 223] on button "Actions" at bounding box center [1332, 222] width 143 height 37
click at [1284, 258] on link "Enregistrer" at bounding box center [1318, 264] width 156 height 24
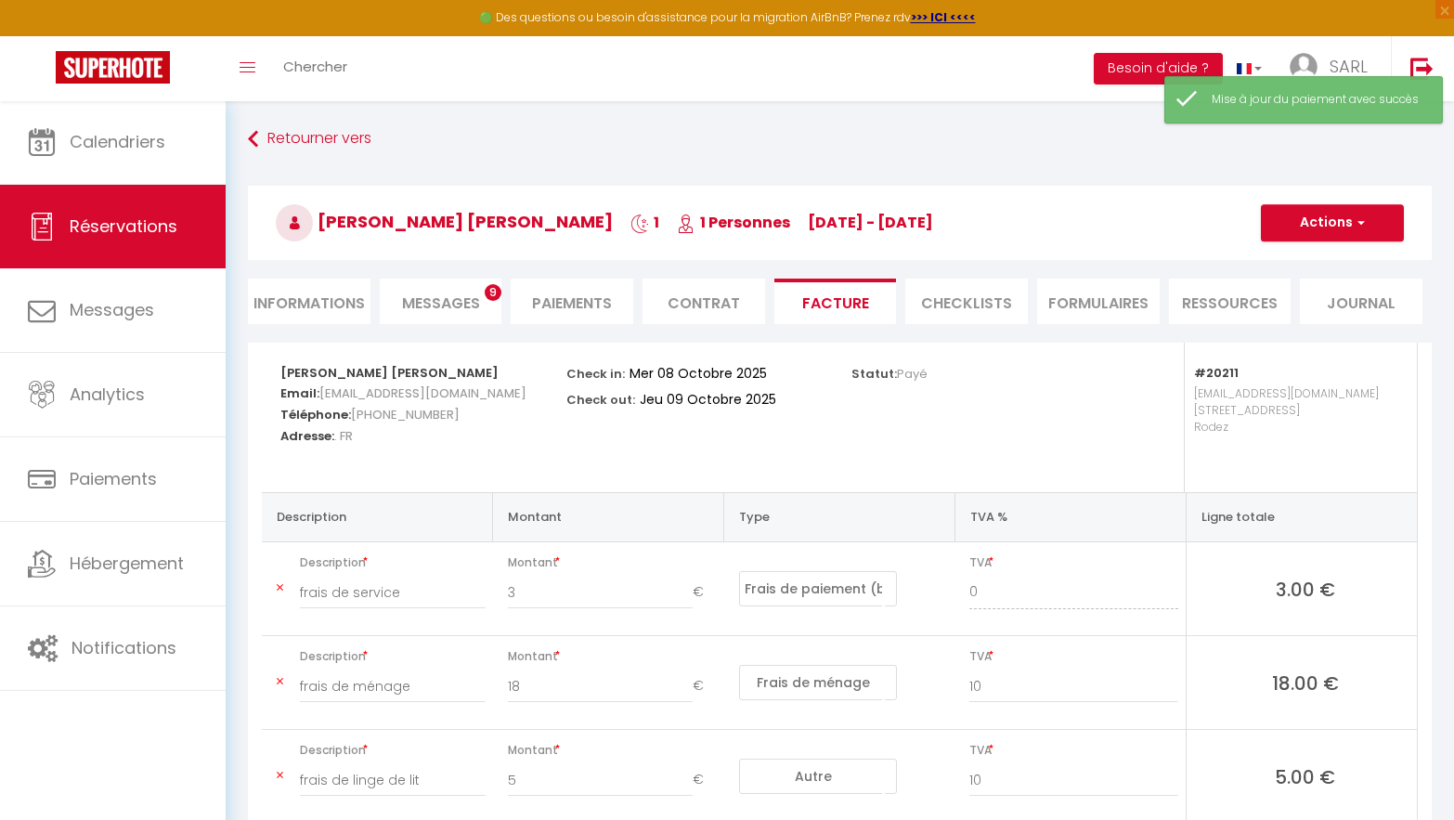
click at [1323, 224] on button "Actions" at bounding box center [1332, 222] width 143 height 37
click at [1279, 331] on link "Copier le lien" at bounding box center [1318, 336] width 156 height 24
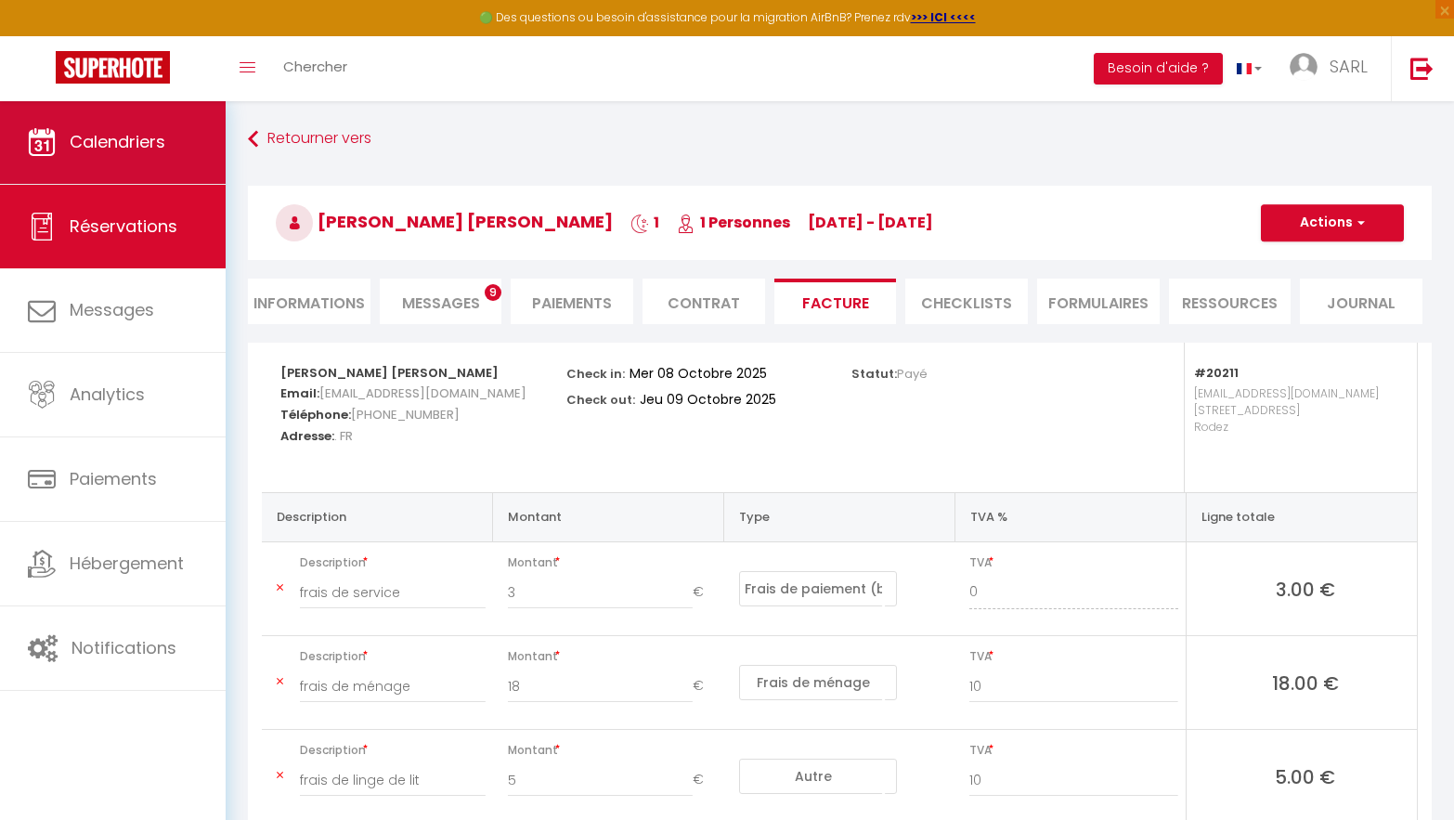
click at [104, 134] on span "Calendriers" at bounding box center [118, 141] width 96 height 23
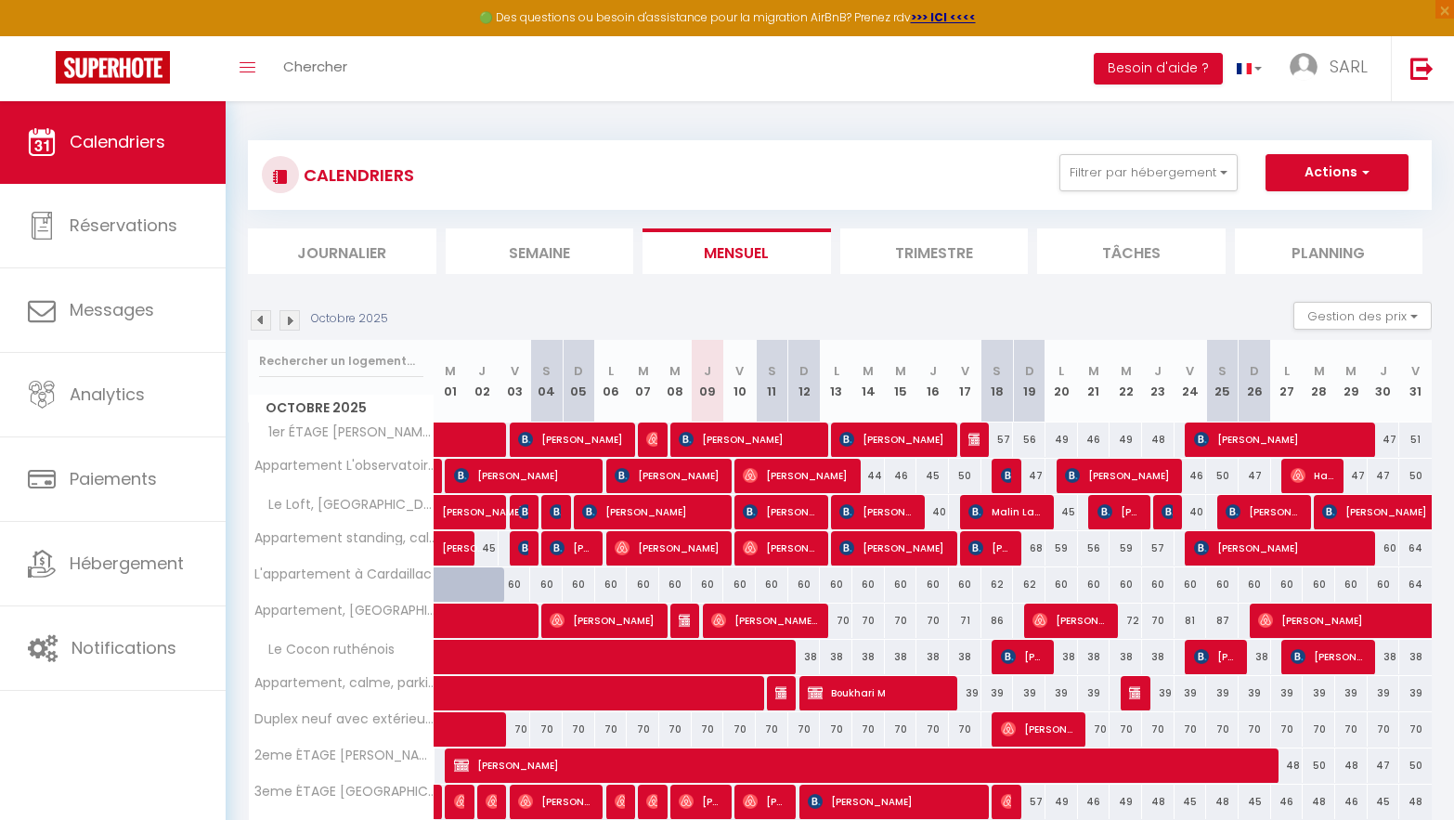
click at [264, 324] on img at bounding box center [261, 320] width 20 height 20
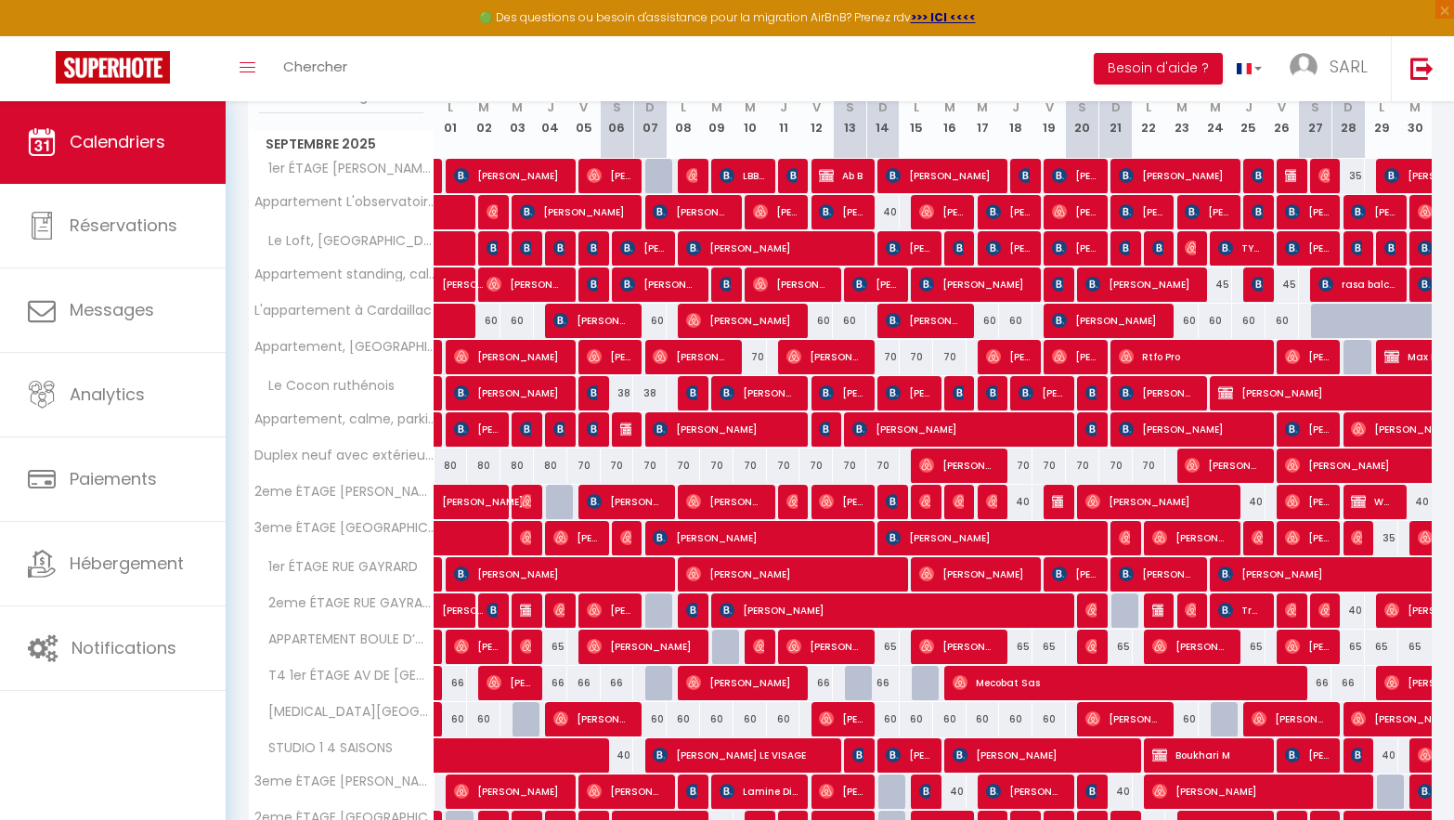
scroll to position [440, 0]
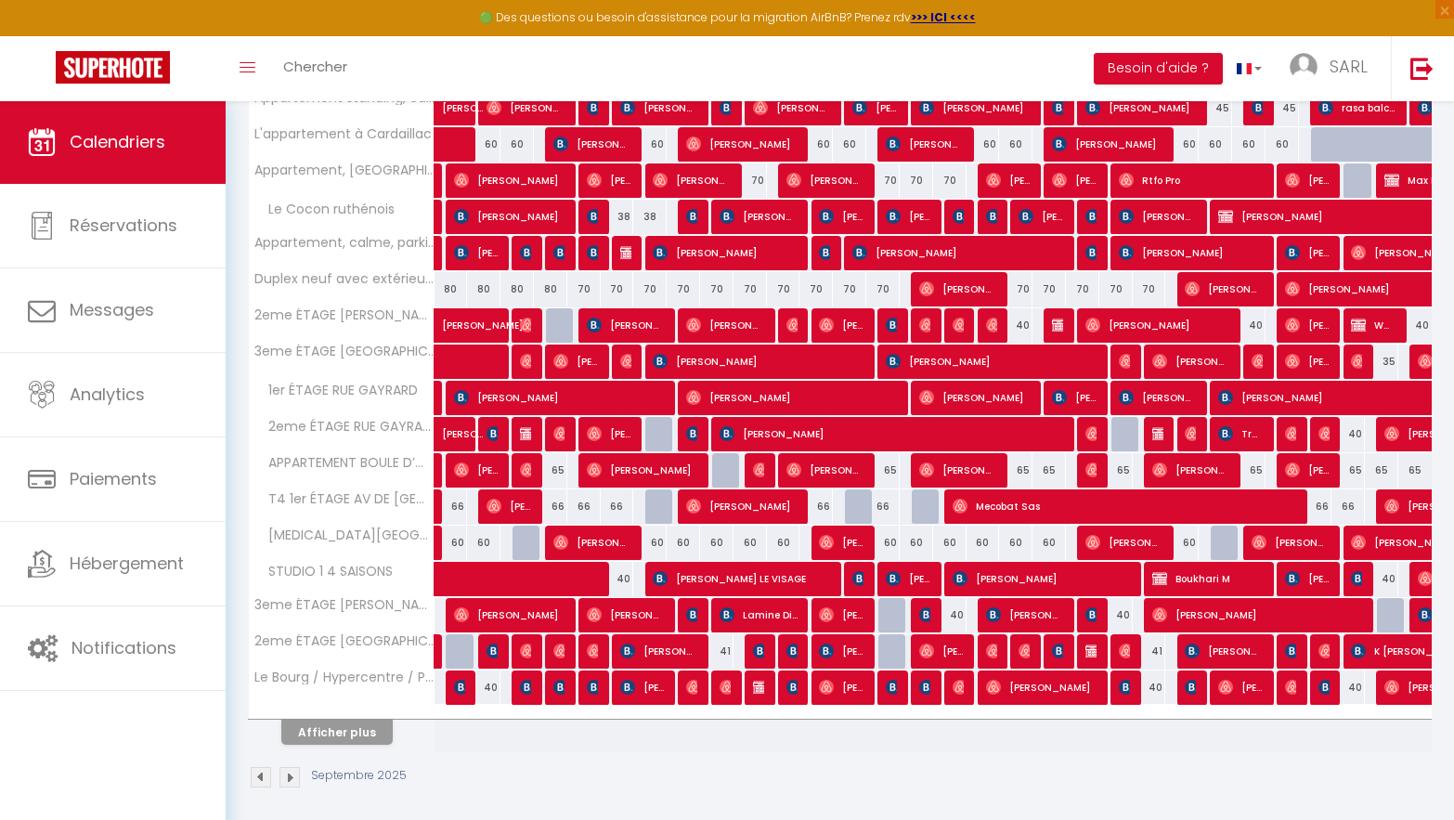
click at [340, 739] on button "Afficher plus" at bounding box center [336, 732] width 111 height 25
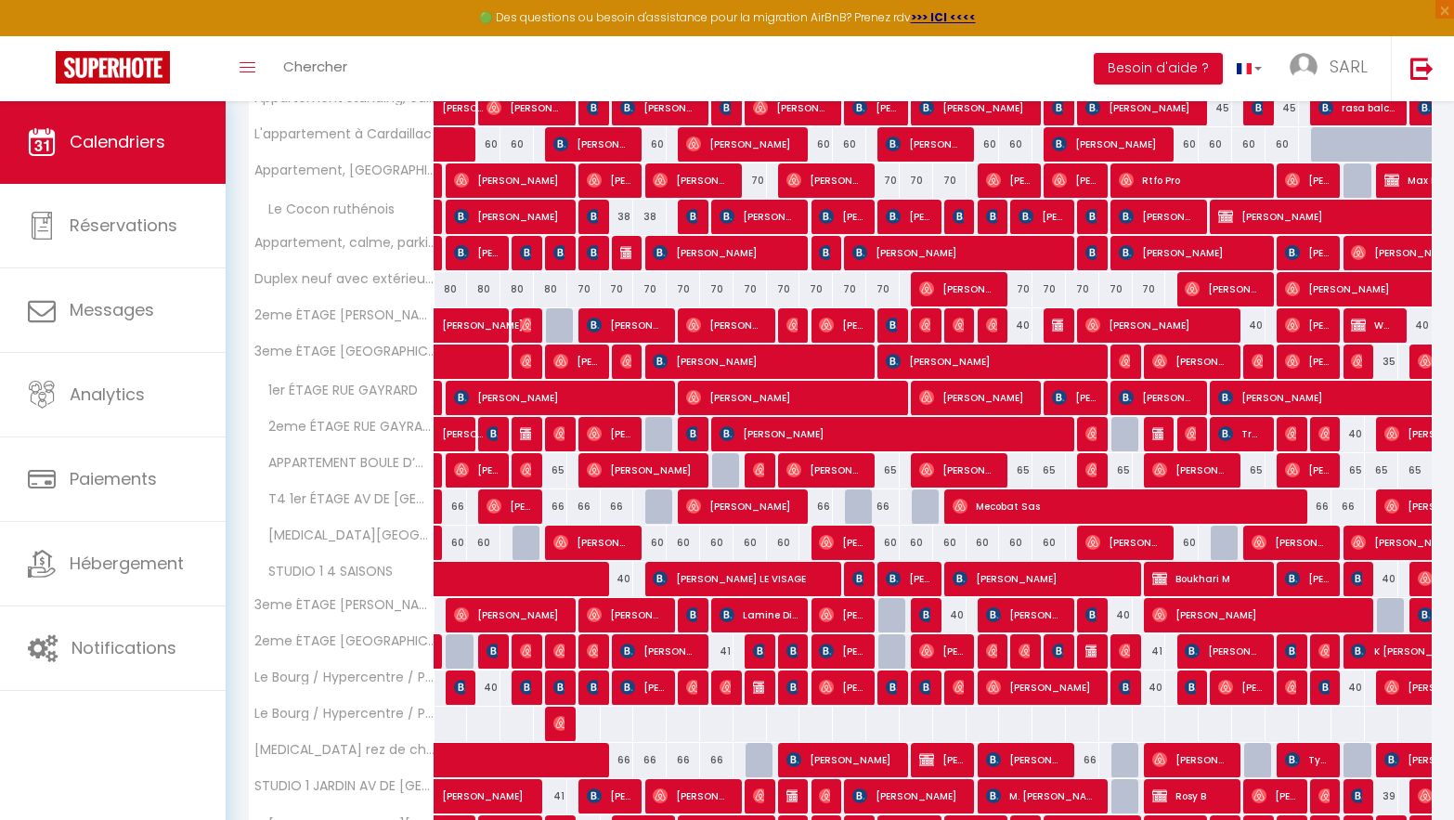
scroll to position [547, 0]
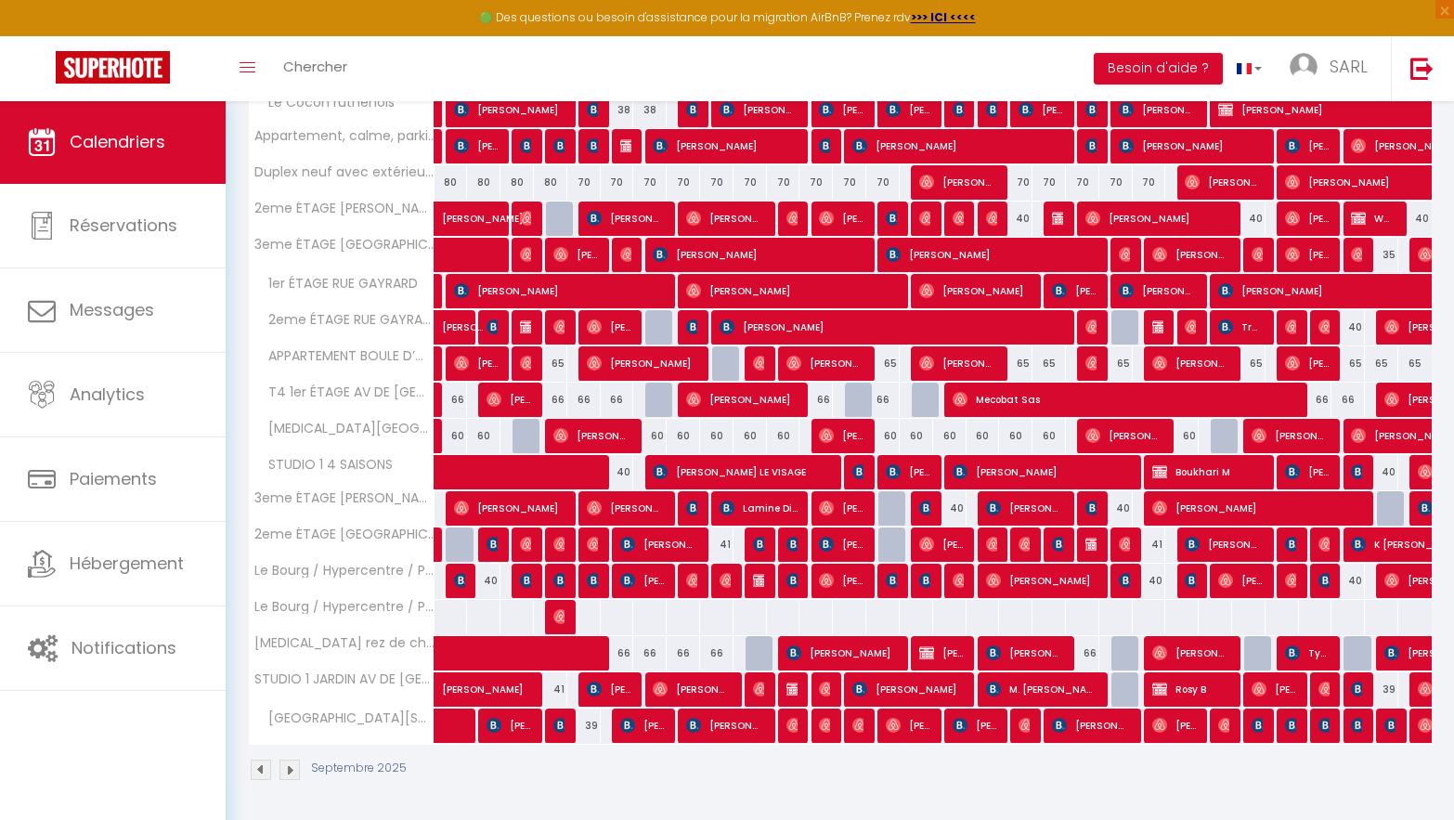
click at [720, 727] on span "olivier lorente" at bounding box center [725, 725] width 78 height 35
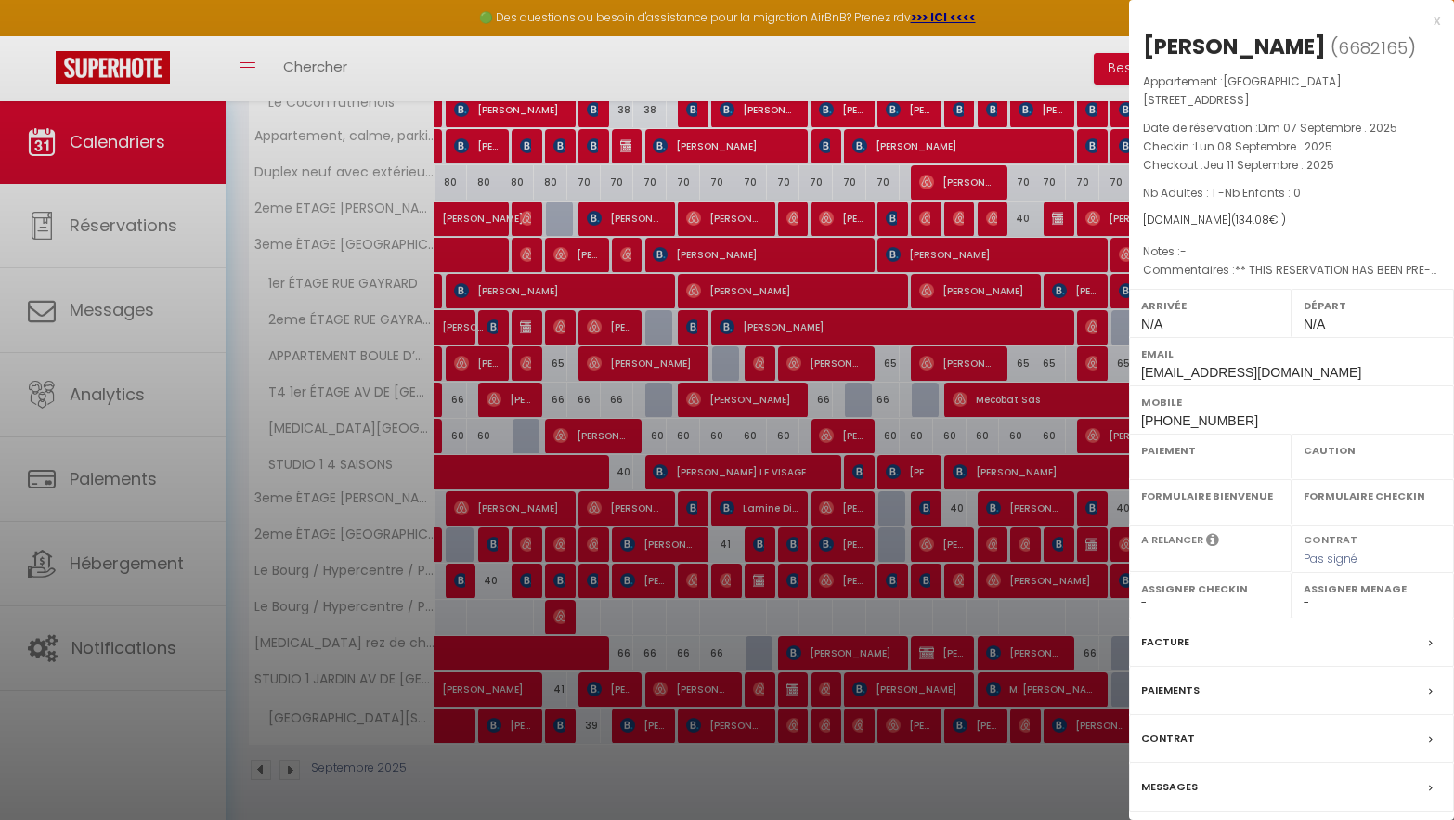
select select "OK"
select select "KO"
select select "0"
select select "1"
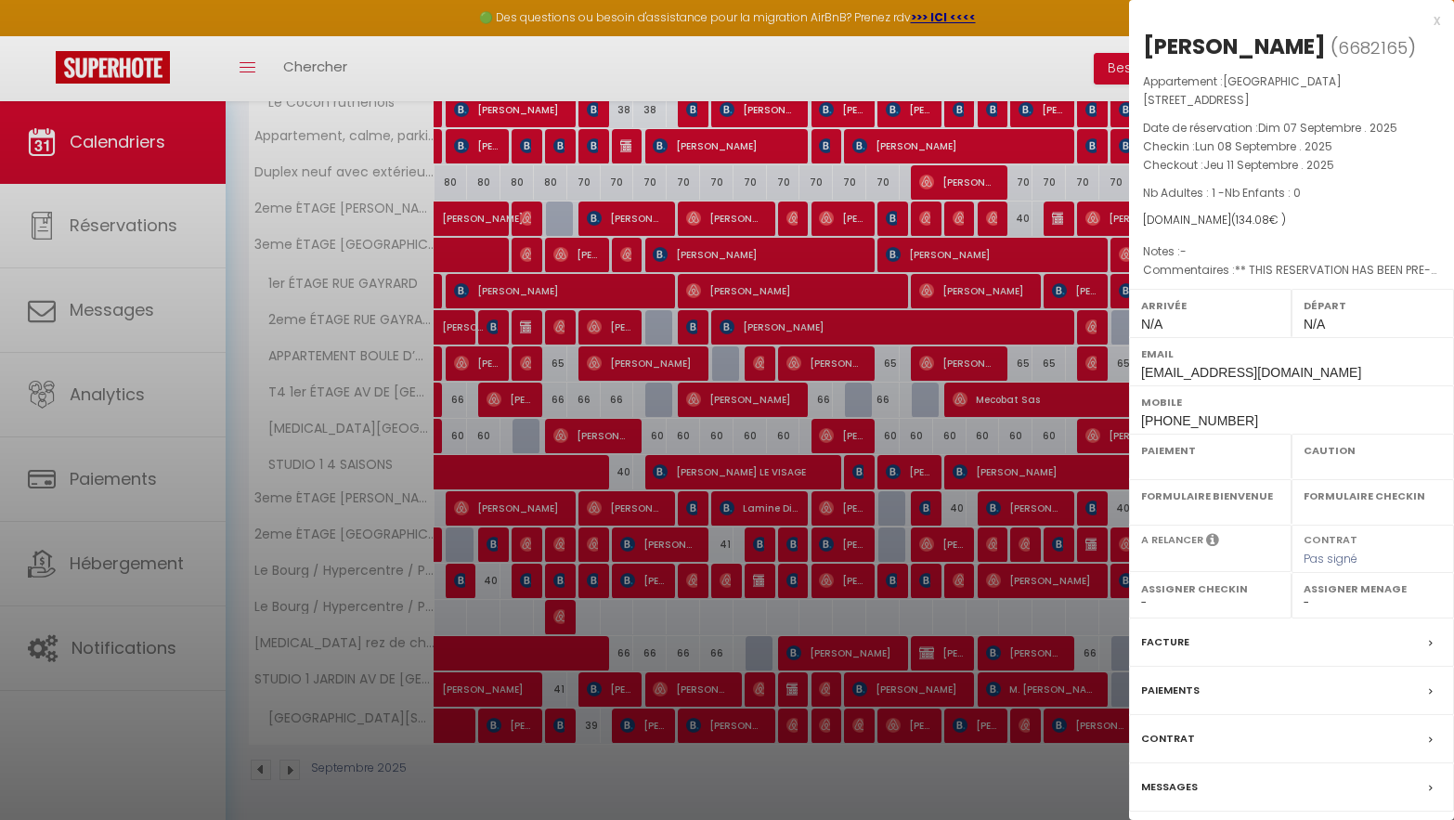
select select
select select "8855"
click at [1190, 618] on div "Facture" at bounding box center [1291, 642] width 325 height 48
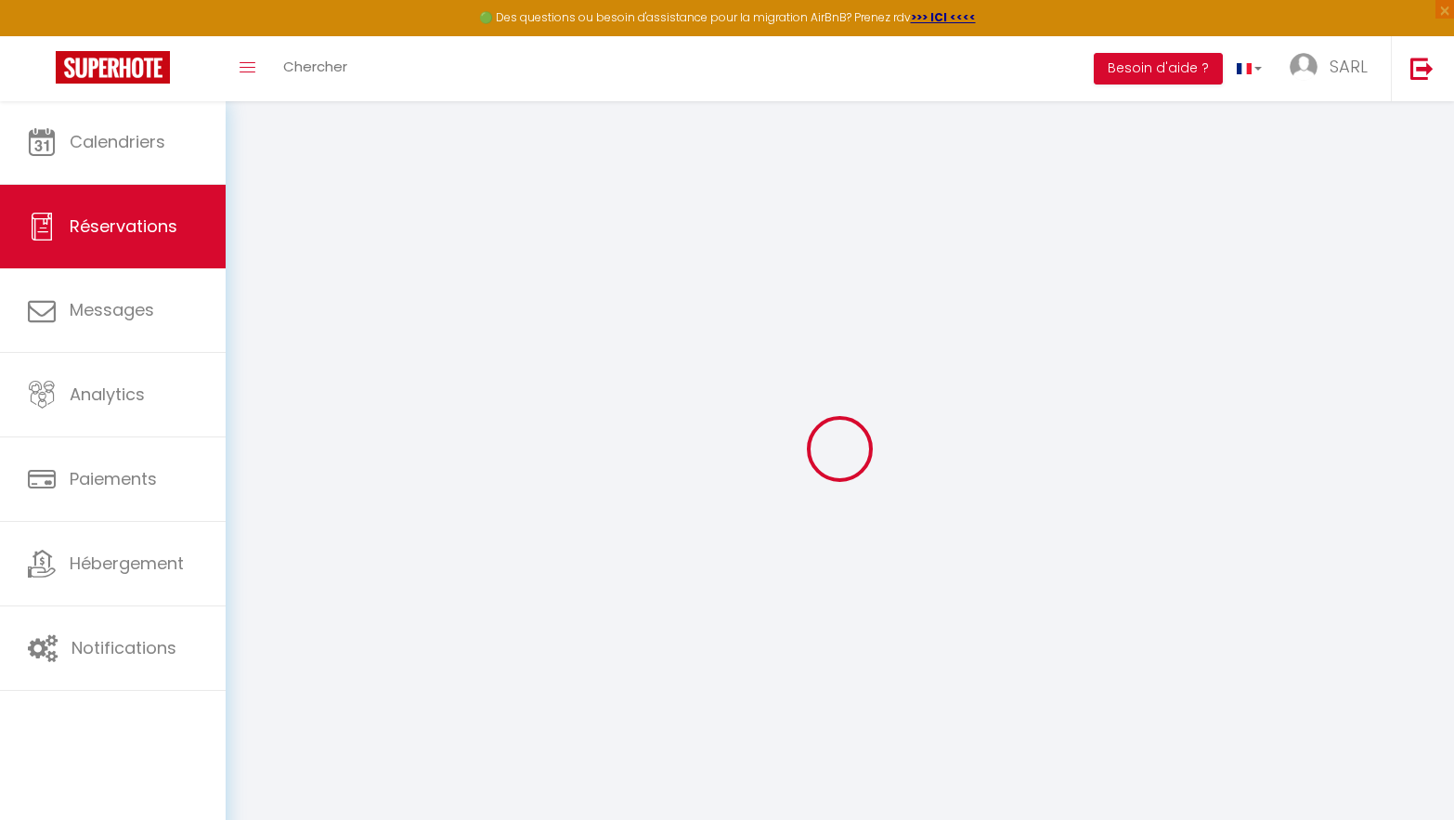
select select "service charge"
select select "cleaning"
select select "other"
select select "taxes"
select select
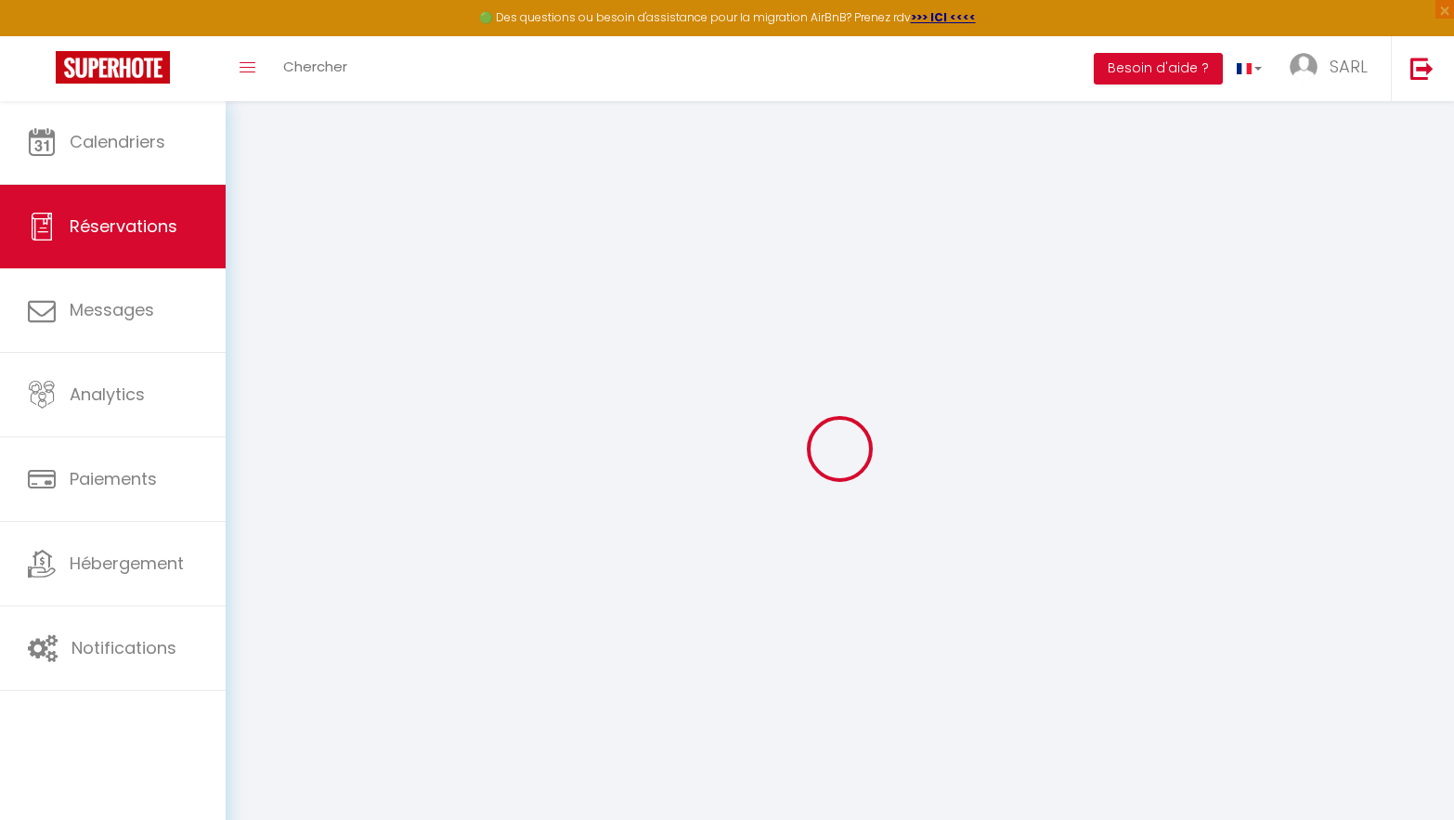
select select
checkbox input "false"
select select
checkbox input "false"
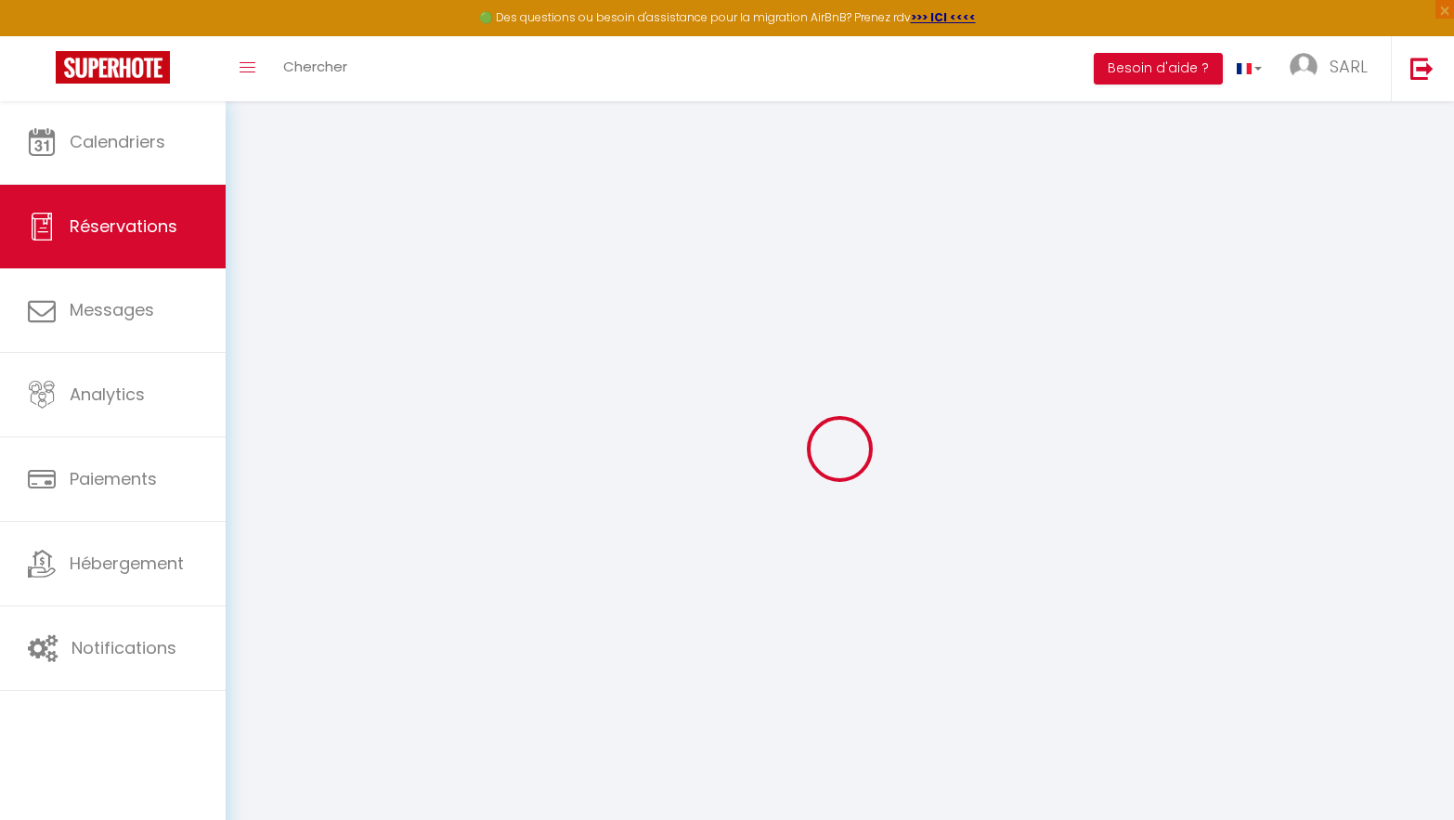
type textarea "** THIS RESERVATION HAS BEEN PRE-PAID ** BOOKING NOTE : Payment charge is EUR 1…"
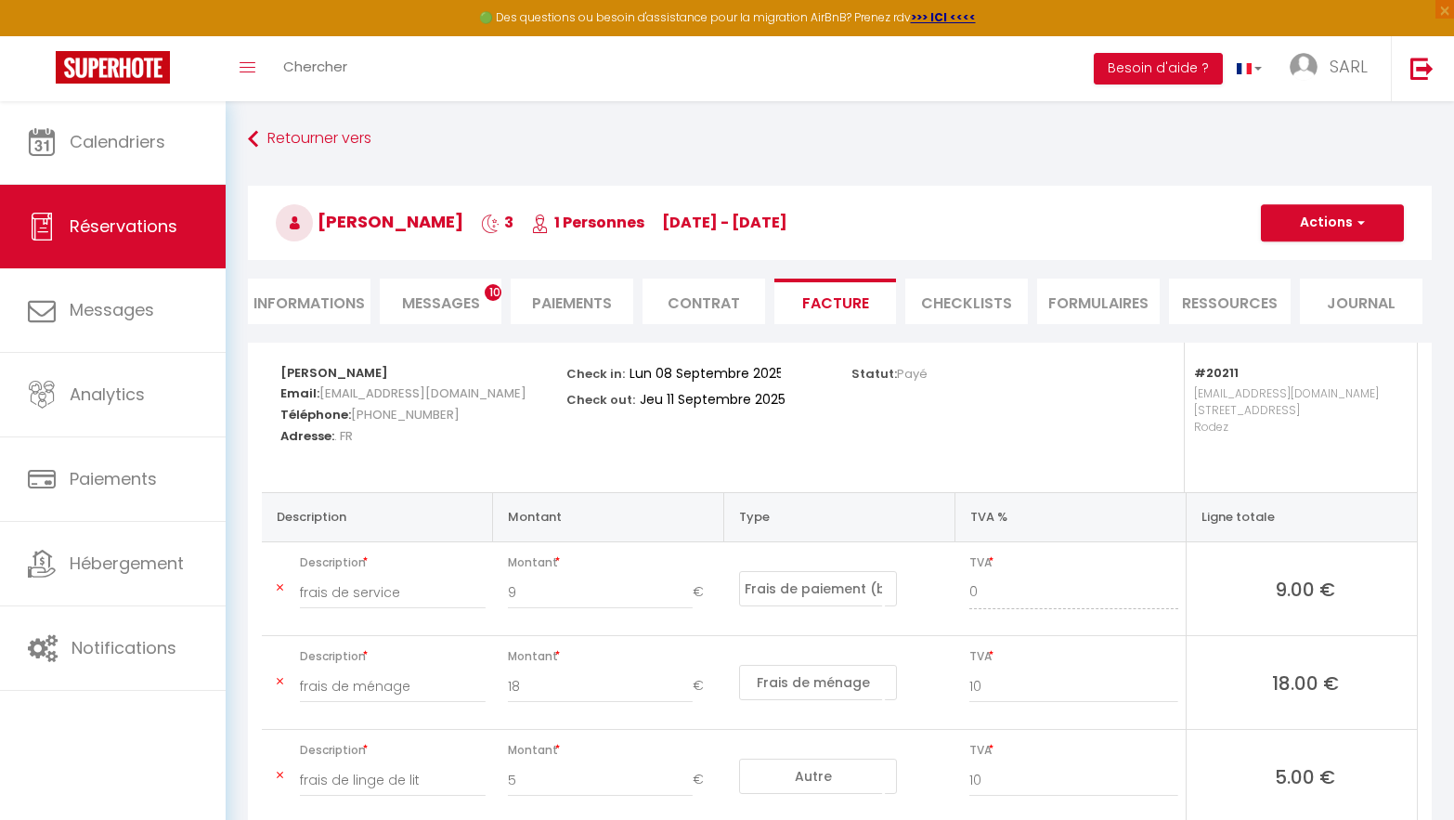
click at [1370, 231] on button "Actions" at bounding box center [1332, 222] width 143 height 37
click at [1308, 333] on link "Copier le lien" at bounding box center [1318, 336] width 156 height 24
